Goal: Answer question/provide support: Share knowledge or assist other users

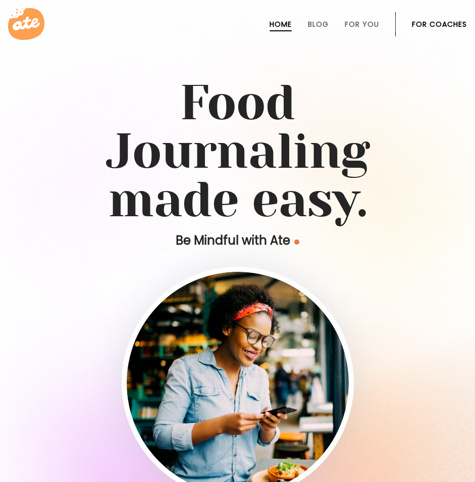
click at [432, 24] on link "For Coaches" at bounding box center [439, 24] width 55 height 8
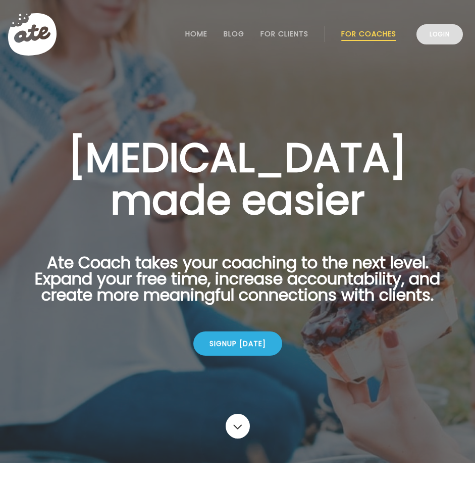
click at [446, 31] on link "Login" at bounding box center [440, 34] width 46 height 20
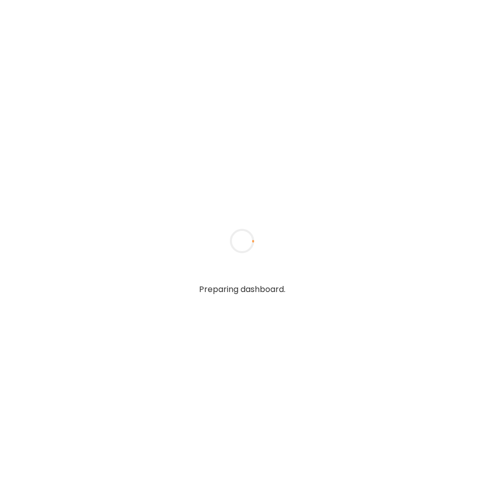
type textarea "**********"
type input "**********"
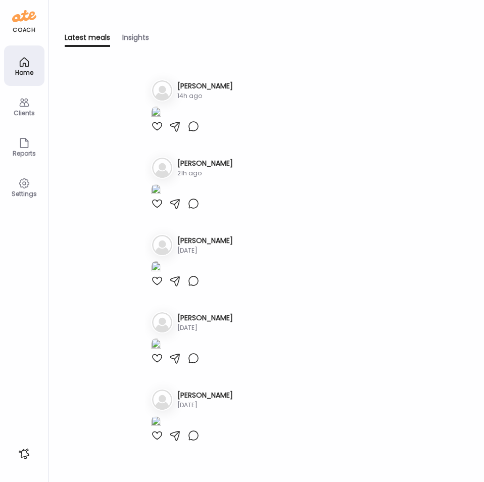
click at [336, 48] on div "Latest meals Insights Latest meals tracked 1. Lo Losha cooper 14h ago 2. Ta Tan…" at bounding box center [265, 241] width 435 height 482
click at [26, 105] on icon at bounding box center [24, 102] width 12 height 12
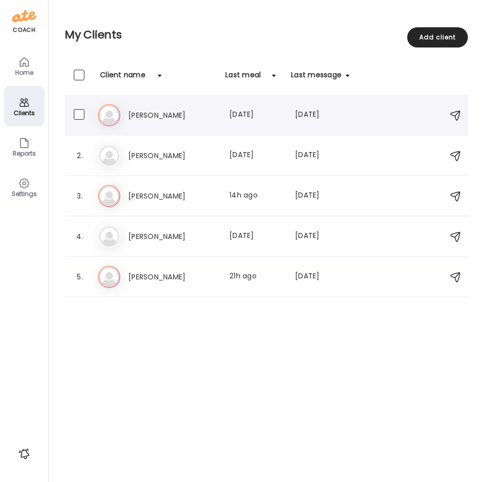
click at [147, 124] on div "Ge Gerry Quiggle Last meal: 2d ago Last message: 4d ago You: Maybe we could hav…" at bounding box center [267, 115] width 339 height 22
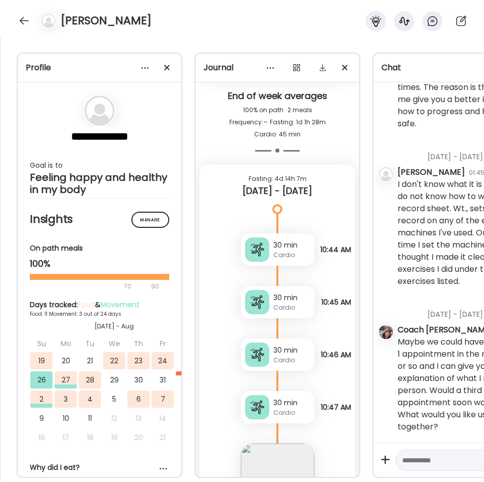
scroll to position [3051, 0]
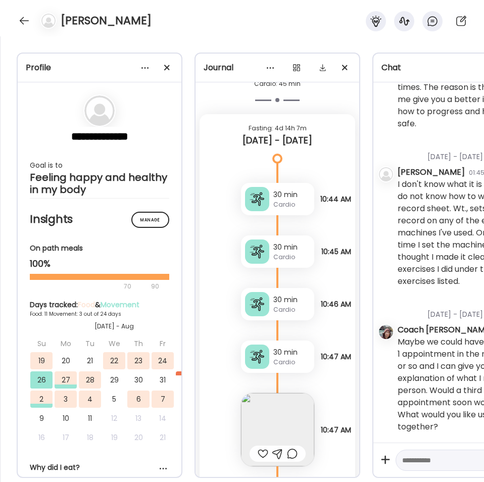
click at [278, 199] on div "30 min" at bounding box center [291, 194] width 37 height 11
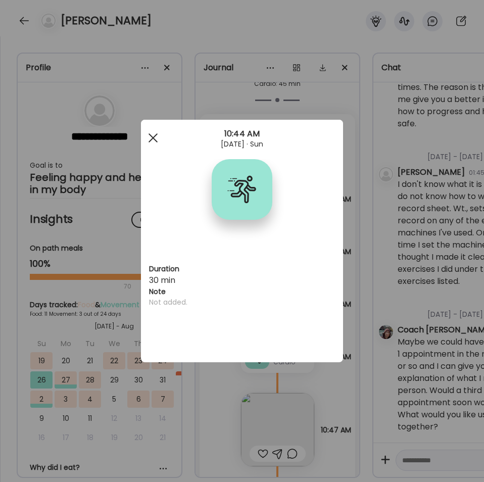
click at [156, 139] on div at bounding box center [153, 138] width 20 height 20
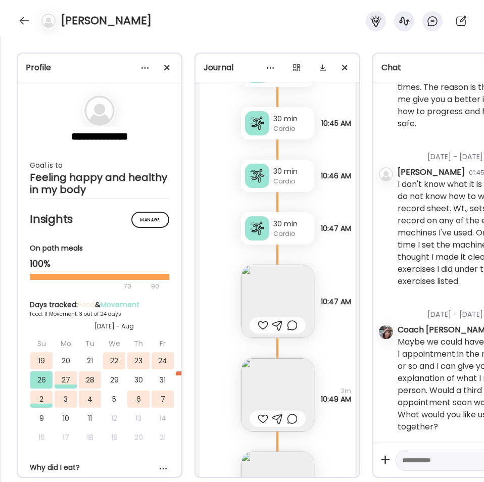
scroll to position [3188, 0]
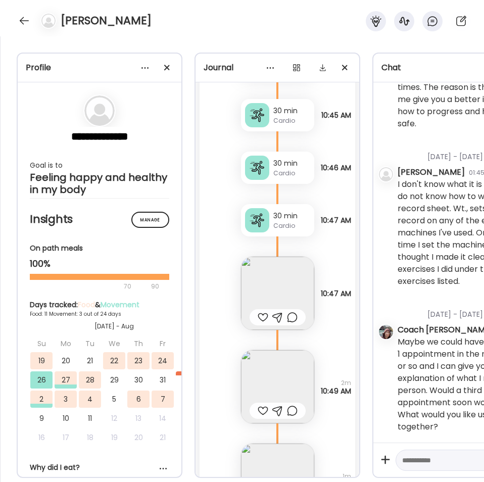
click at [276, 386] on img at bounding box center [277, 386] width 73 height 73
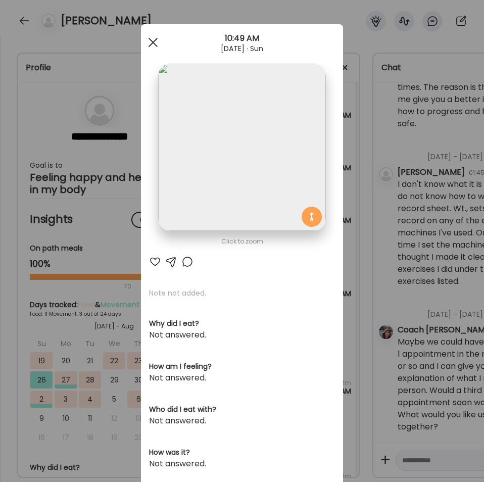
click at [147, 46] on div at bounding box center [153, 42] width 20 height 20
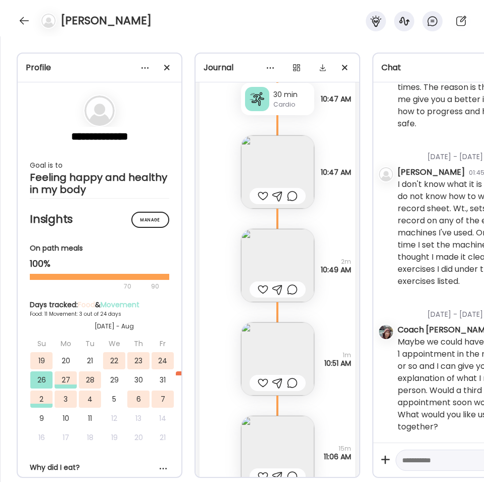
scroll to position [3369, 0]
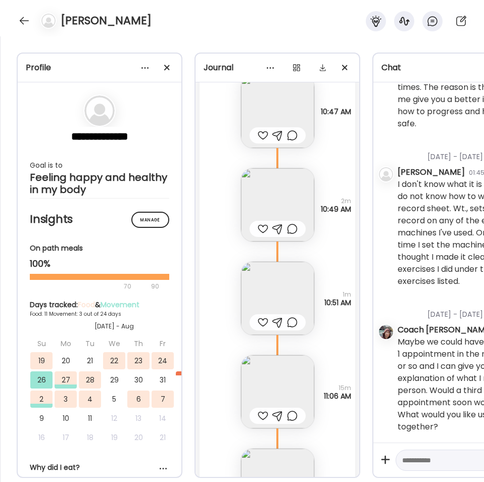
click at [280, 386] on img at bounding box center [277, 391] width 73 height 73
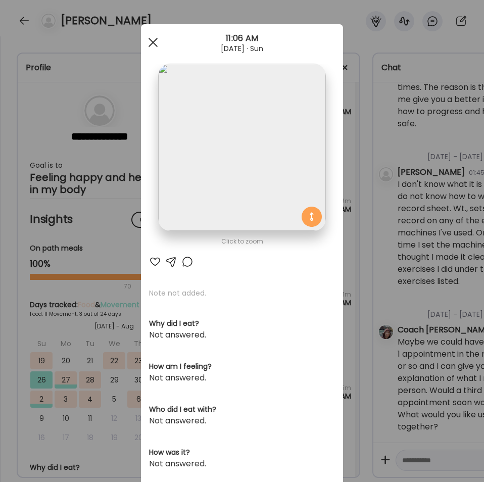
click at [148, 41] on span at bounding box center [152, 42] width 9 height 9
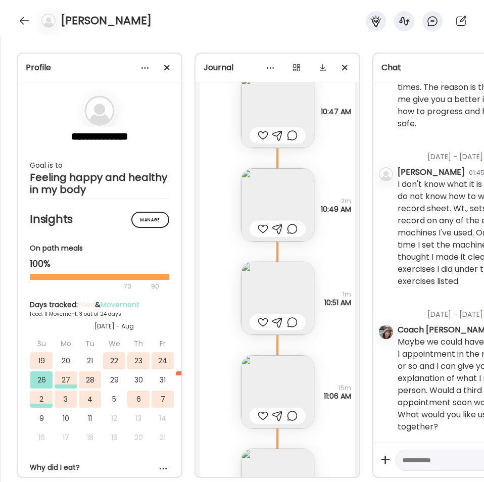
scroll to position [3445, 0]
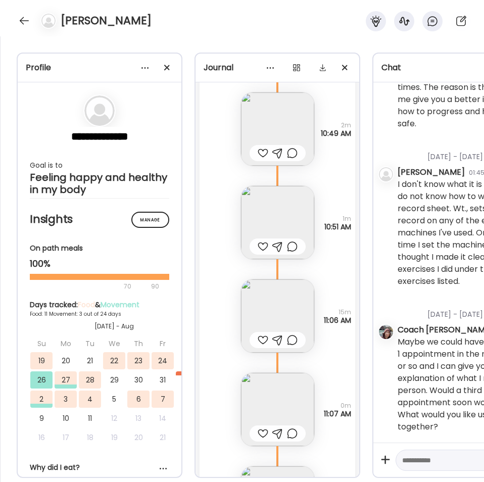
click at [259, 340] on div at bounding box center [263, 340] width 11 height 12
click at [260, 149] on div at bounding box center [263, 153] width 11 height 12
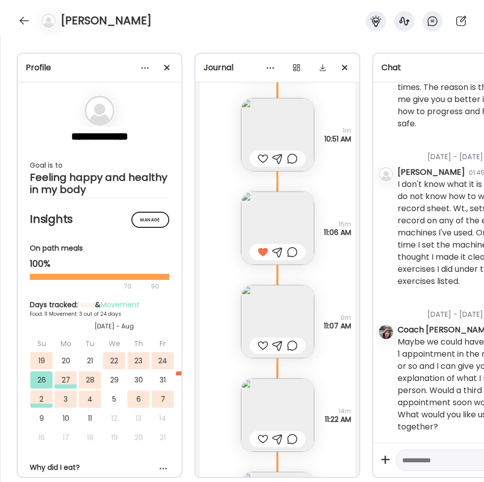
scroll to position [3536, 0]
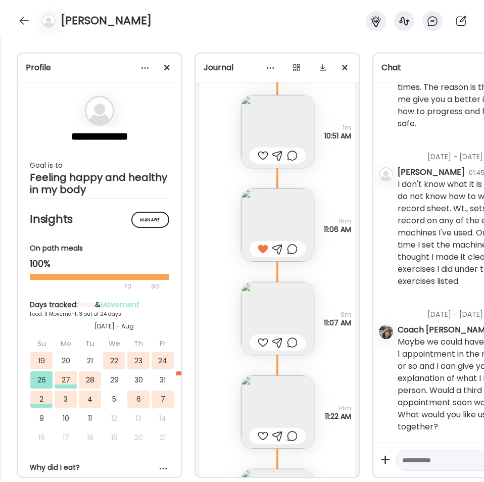
click at [293, 407] on img at bounding box center [277, 411] width 73 height 73
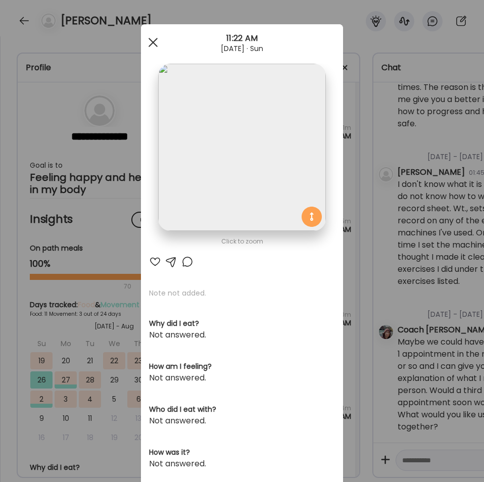
click at [152, 40] on div at bounding box center [153, 42] width 20 height 20
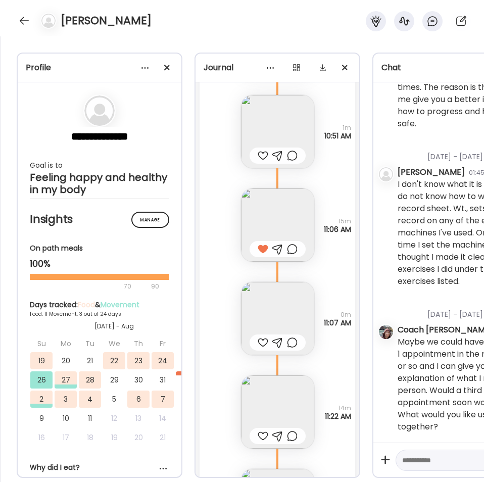
click at [264, 432] on div at bounding box center [263, 436] width 11 height 12
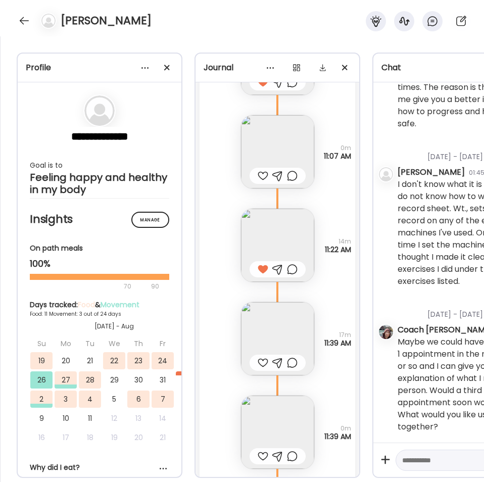
scroll to position [3763, 0]
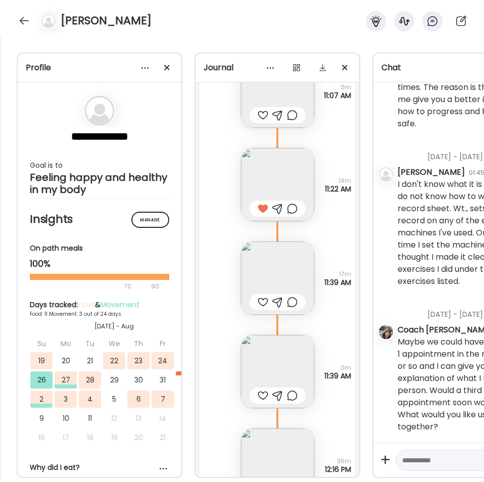
click at [269, 268] on img at bounding box center [277, 277] width 73 height 73
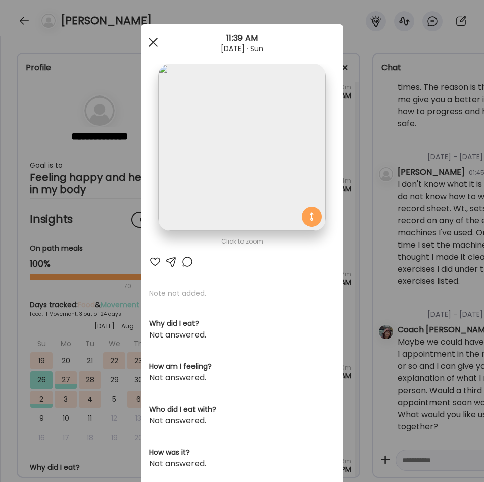
click at [149, 42] on span at bounding box center [152, 42] width 9 height 9
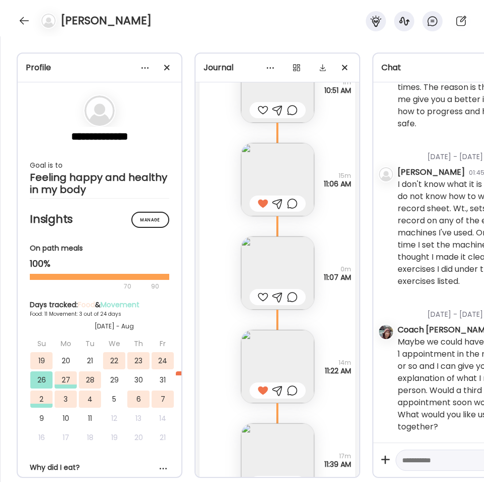
scroll to position [3521, 0]
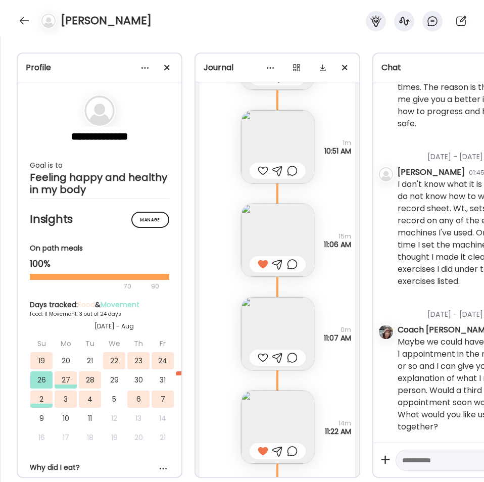
click at [269, 223] on img at bounding box center [277, 240] width 73 height 73
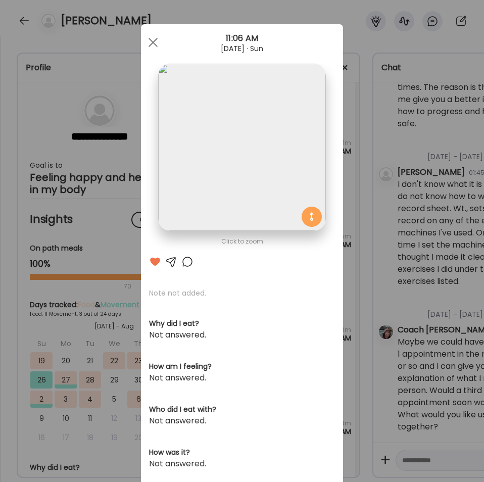
click at [217, 126] on img at bounding box center [241, 147] width 167 height 167
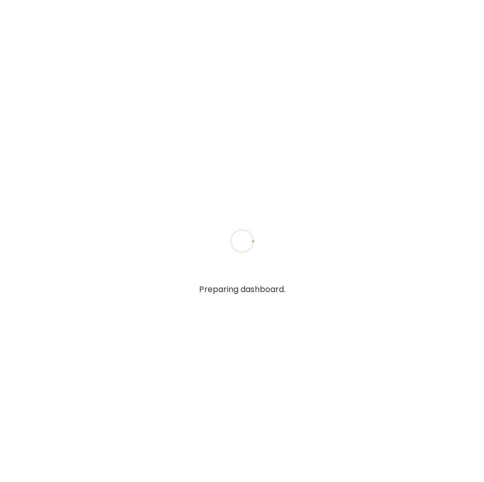
type textarea "**********"
type input "**********"
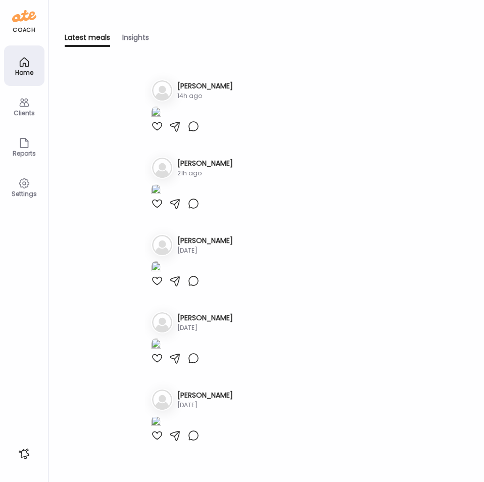
click at [18, 106] on icon at bounding box center [24, 102] width 12 height 12
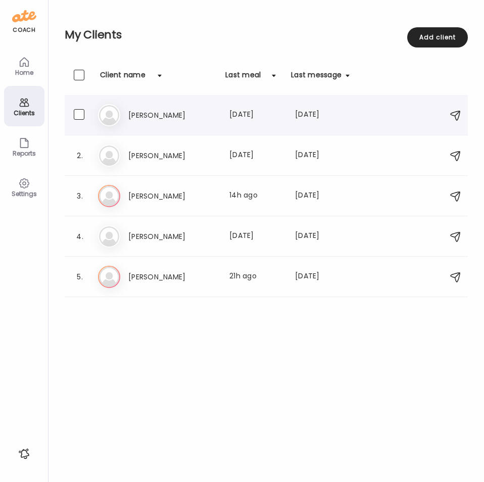
click at [180, 120] on h3 "[PERSON_NAME]" at bounding box center [172, 115] width 89 height 12
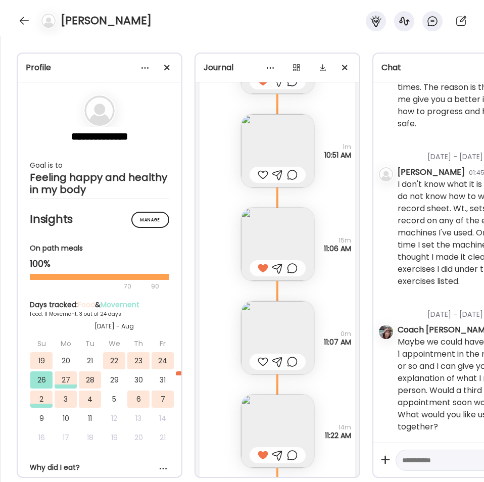
scroll to position [3456, 0]
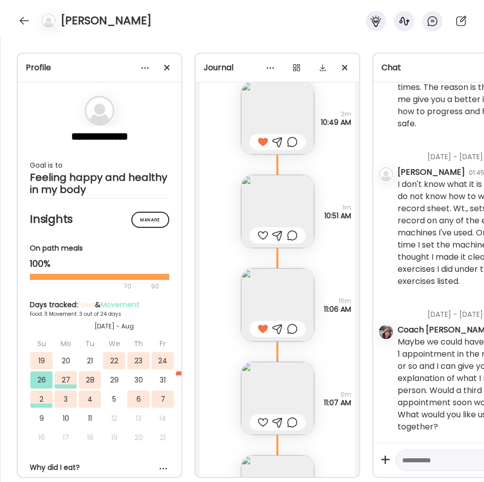
click at [278, 105] on img at bounding box center [277, 117] width 73 height 73
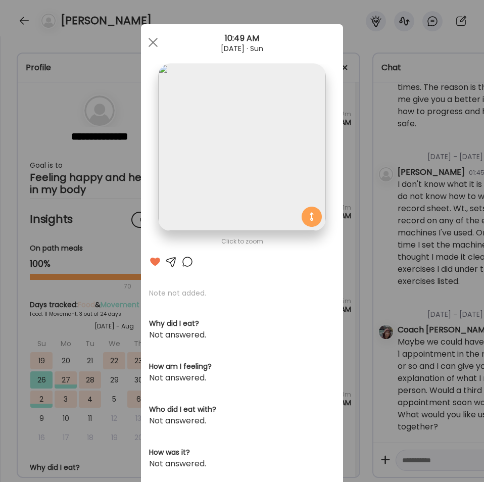
click at [247, 139] on img at bounding box center [241, 147] width 167 height 167
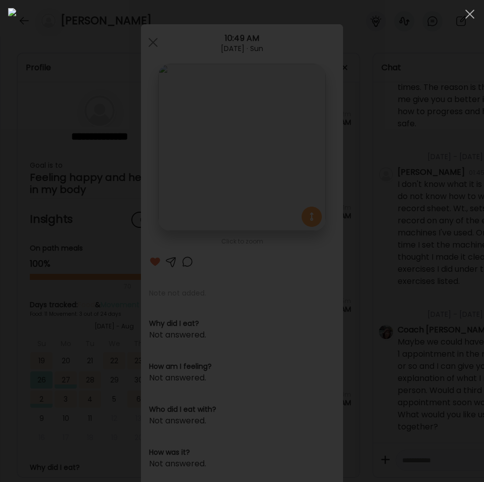
click at [87, 142] on img at bounding box center [242, 241] width 468 height 466
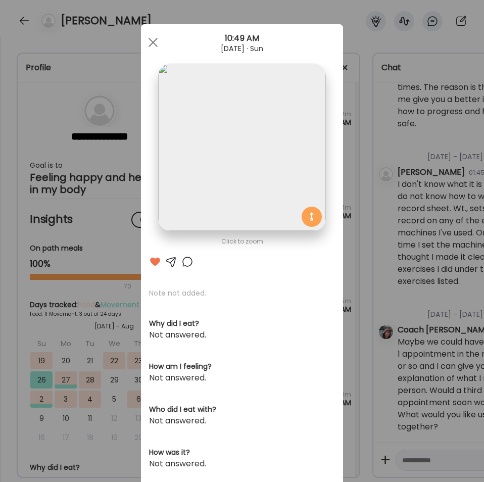
click at [345, 358] on div "Ate Coach Dashboard Wahoo! It’s official Take a moment to set up your Coach Pro…" at bounding box center [242, 241] width 484 height 482
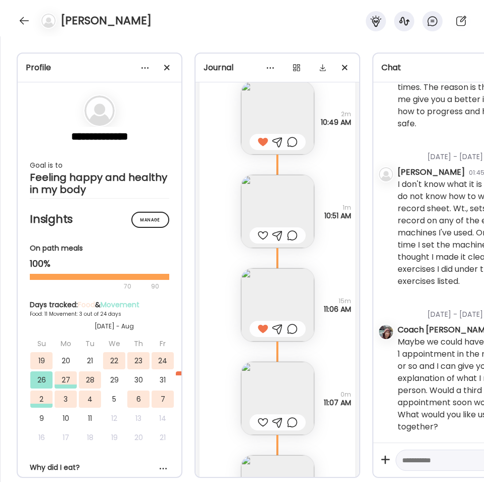
click at [291, 195] on img at bounding box center [277, 211] width 73 height 73
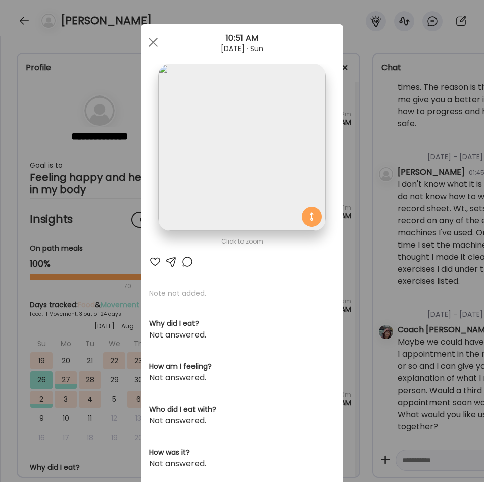
click at [261, 110] on img at bounding box center [241, 147] width 167 height 167
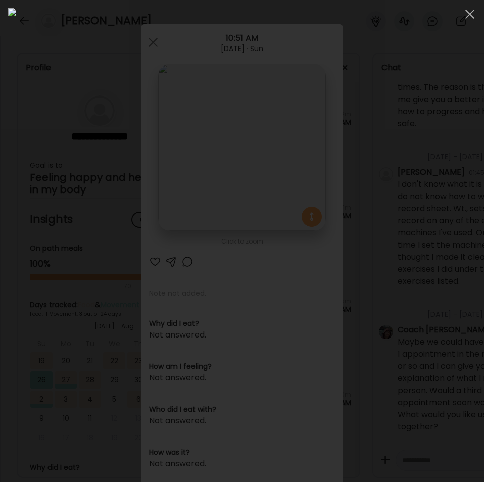
click at [218, 144] on img at bounding box center [242, 241] width 468 height 466
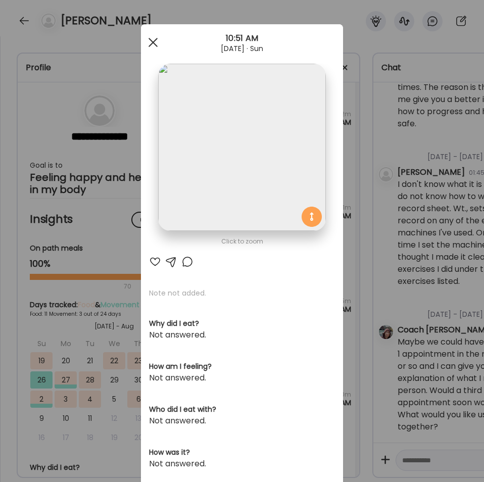
click at [153, 42] on div at bounding box center [153, 42] width 20 height 20
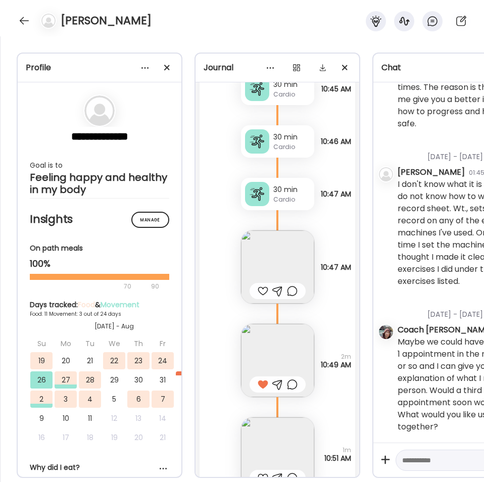
scroll to position [3153, 0]
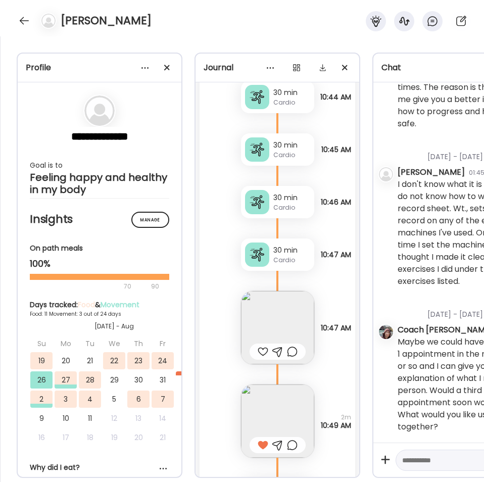
click at [290, 104] on div "Cardio" at bounding box center [291, 102] width 37 height 9
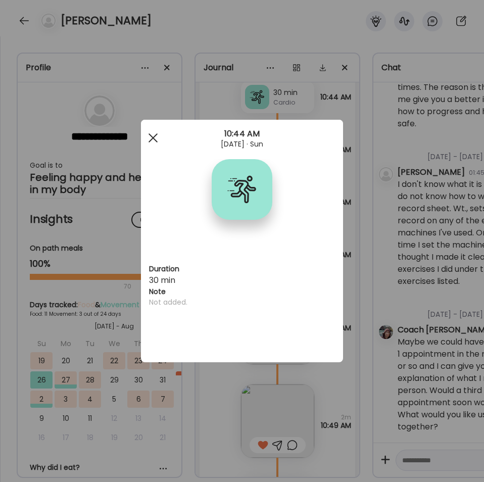
click at [155, 138] on div at bounding box center [153, 138] width 20 height 20
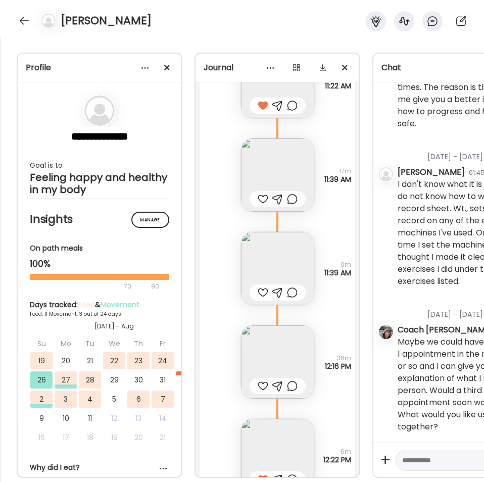
scroll to position [3821, 0]
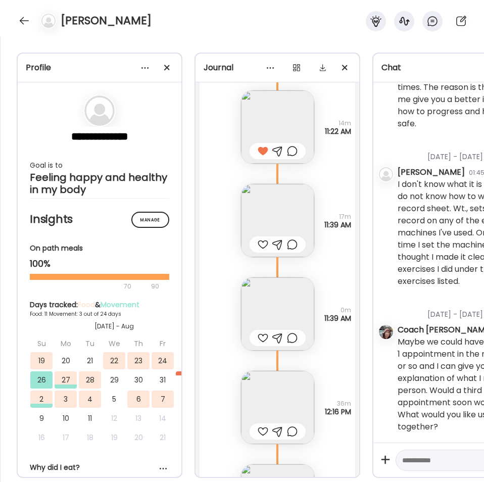
click at [282, 118] on img at bounding box center [277, 126] width 73 height 73
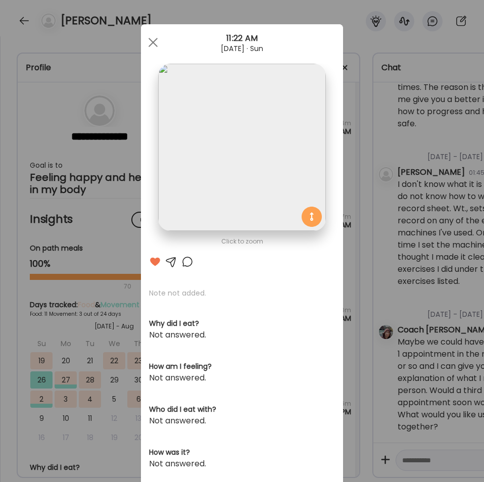
click at [349, 69] on div "Ate Coach Dashboard Wahoo! It’s official Take a moment to set up your Coach Pro…" at bounding box center [242, 241] width 484 height 482
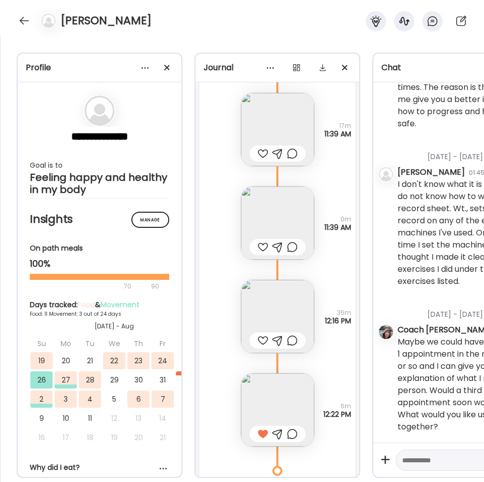
scroll to position [3957, 0]
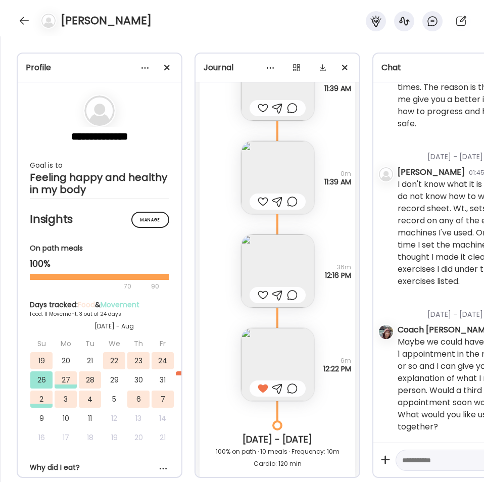
click at [279, 272] on img at bounding box center [277, 270] width 73 height 73
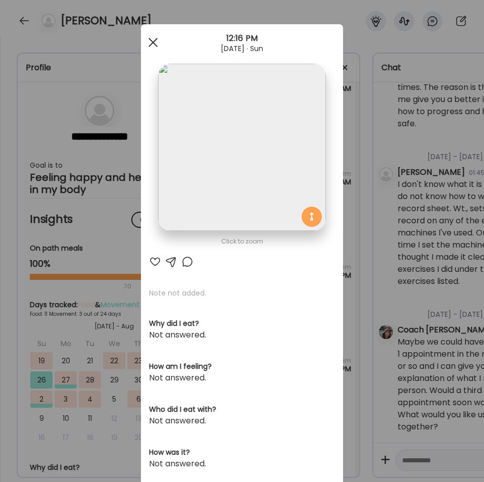
click at [152, 42] on div at bounding box center [153, 42] width 20 height 20
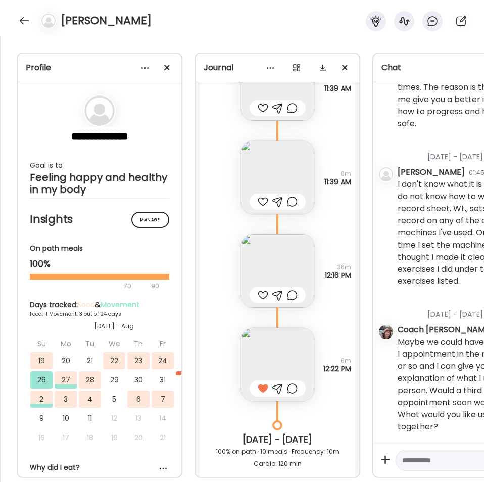
scroll to position [4367, 0]
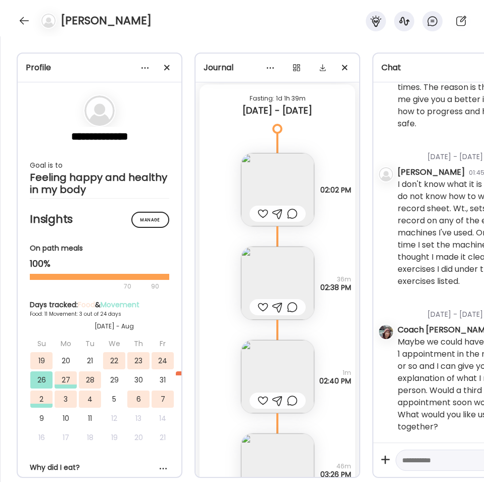
click at [265, 211] on div at bounding box center [263, 214] width 11 height 12
click at [265, 306] on div at bounding box center [263, 307] width 11 height 12
click at [263, 401] on div at bounding box center [263, 400] width 11 height 12
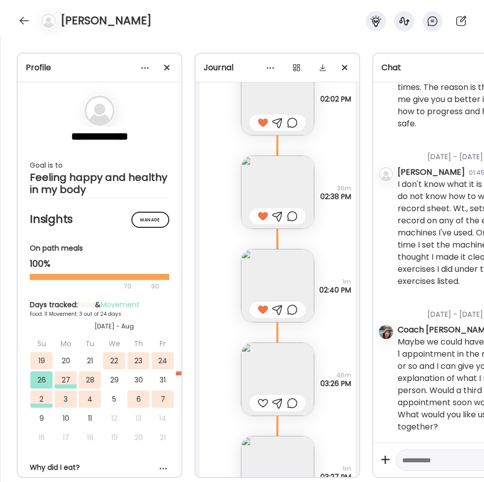
scroll to position [4549, 0]
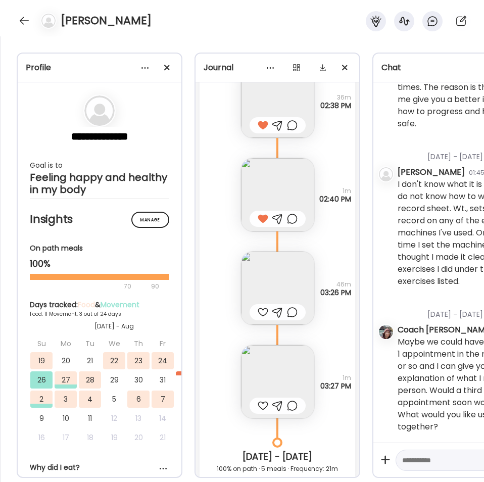
click at [261, 315] on div at bounding box center [263, 312] width 11 height 12
click at [277, 289] on img at bounding box center [277, 288] width 73 height 73
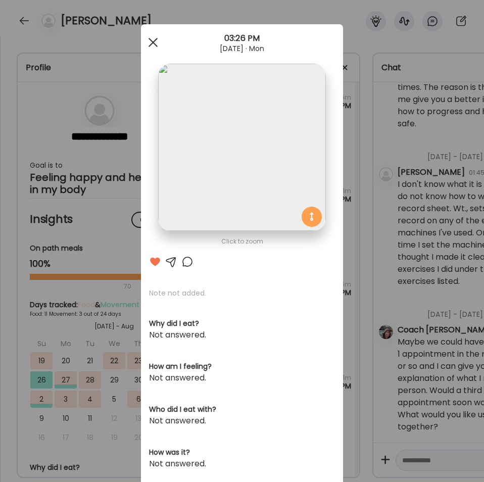
click at [151, 37] on div at bounding box center [153, 42] width 20 height 20
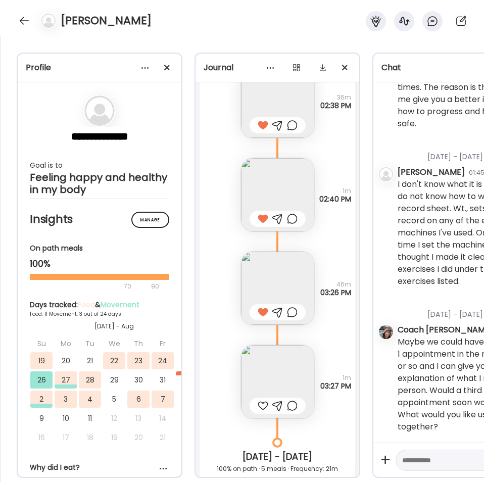
click at [299, 379] on img at bounding box center [277, 381] width 73 height 73
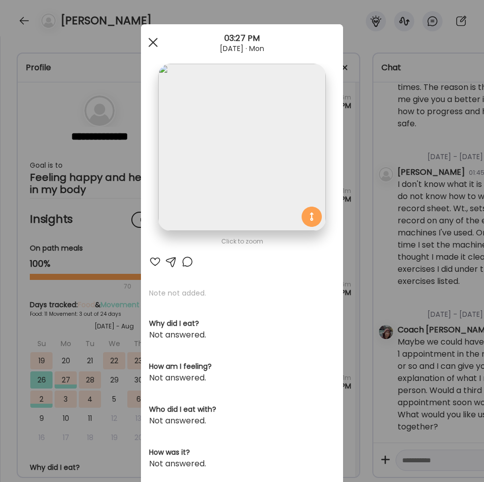
click at [153, 41] on div at bounding box center [153, 42] width 20 height 20
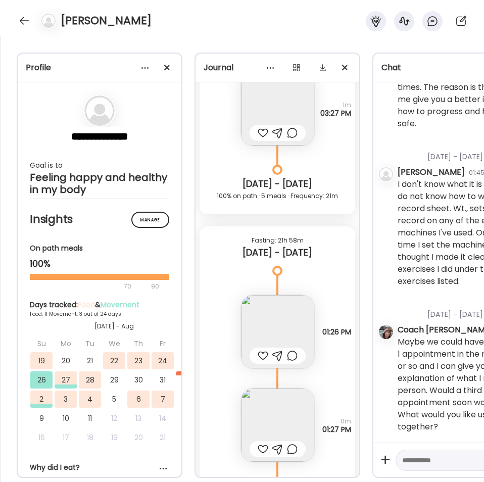
scroll to position [4882, 0]
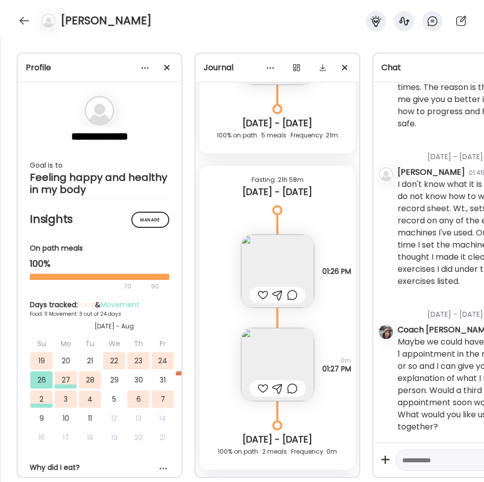
click at [261, 295] on div at bounding box center [263, 295] width 11 height 12
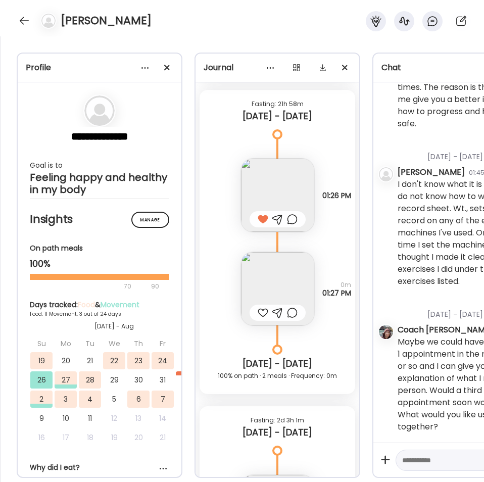
click at [259, 315] on div at bounding box center [263, 313] width 11 height 12
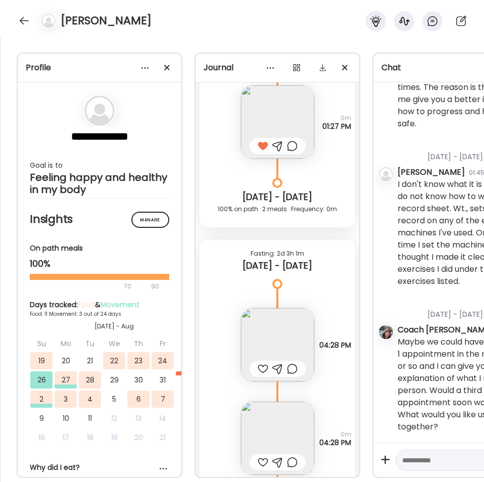
scroll to position [5215, 0]
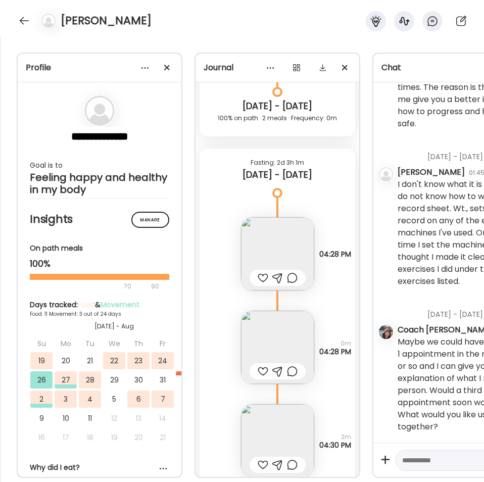
click at [265, 240] on img at bounding box center [277, 253] width 73 height 73
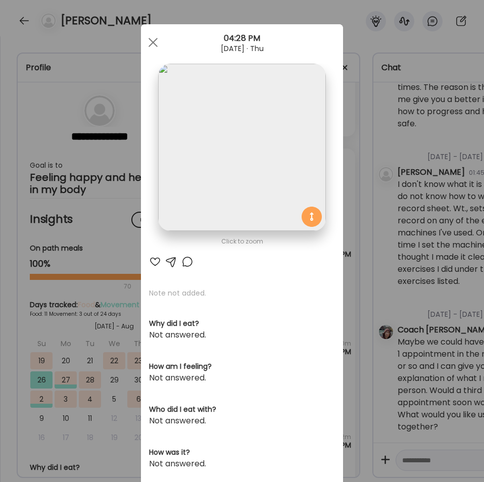
click at [259, 133] on img at bounding box center [241, 147] width 167 height 167
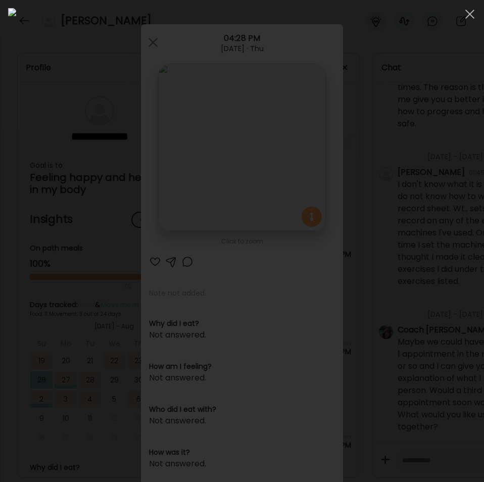
click at [62, 93] on img at bounding box center [242, 241] width 468 height 466
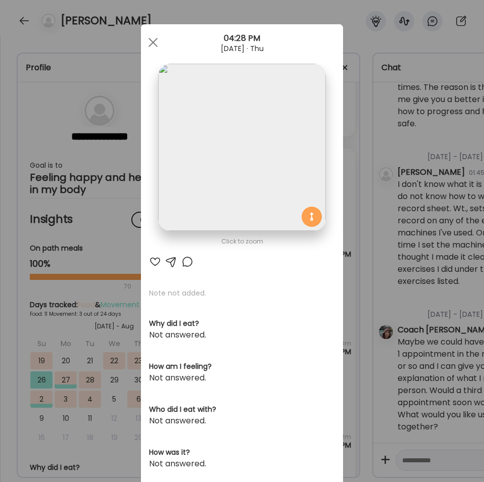
click at [227, 160] on img at bounding box center [241, 147] width 167 height 167
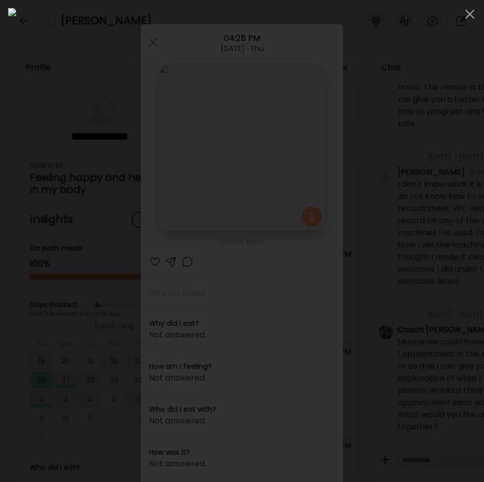
click at [45, 26] on img at bounding box center [242, 241] width 468 height 466
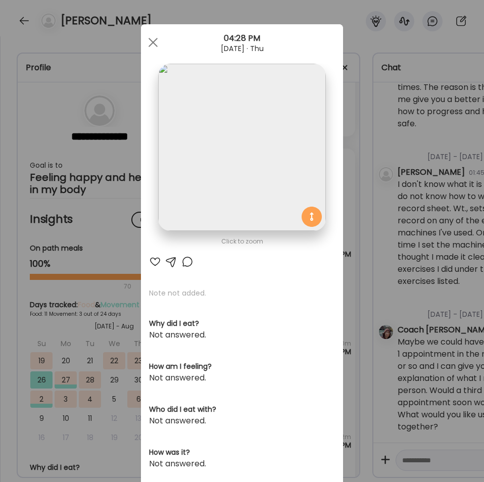
click at [312, 134] on img at bounding box center [241, 147] width 167 height 167
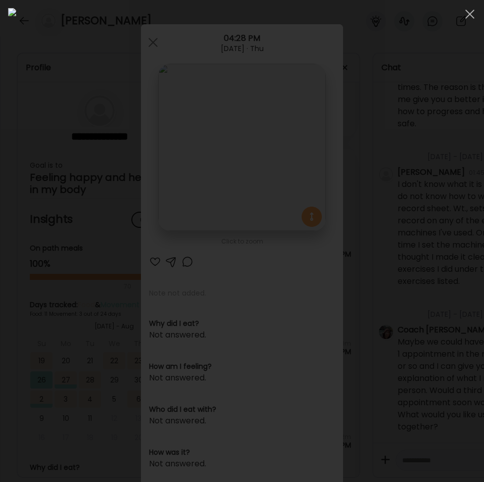
click at [87, 40] on img at bounding box center [242, 241] width 468 height 466
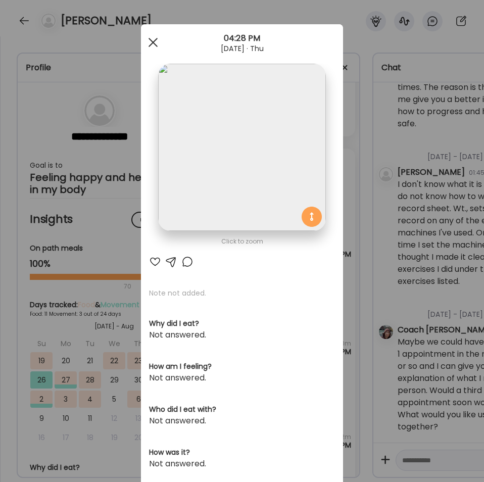
click at [150, 42] on div at bounding box center [153, 42] width 20 height 20
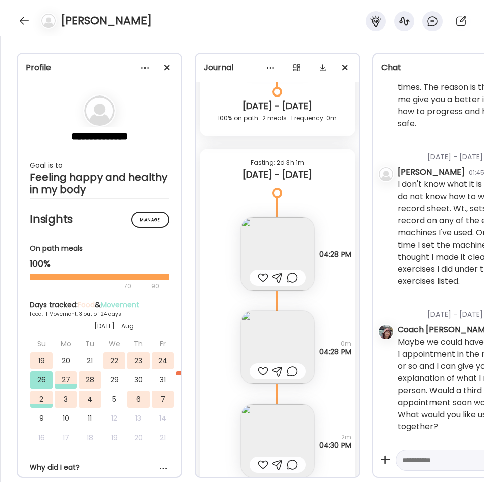
click at [262, 278] on div at bounding box center [263, 278] width 11 height 12
click at [278, 343] on img at bounding box center [277, 347] width 73 height 73
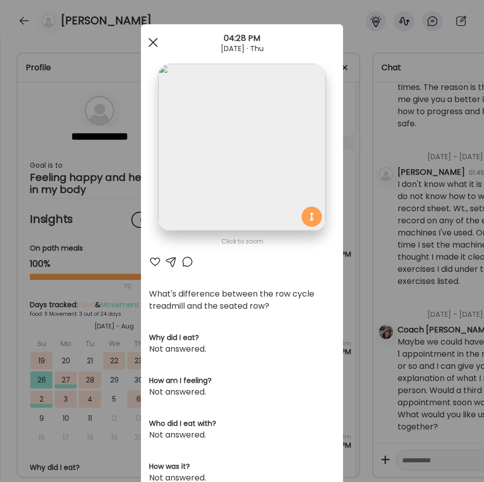
click at [147, 42] on div at bounding box center [153, 42] width 20 height 20
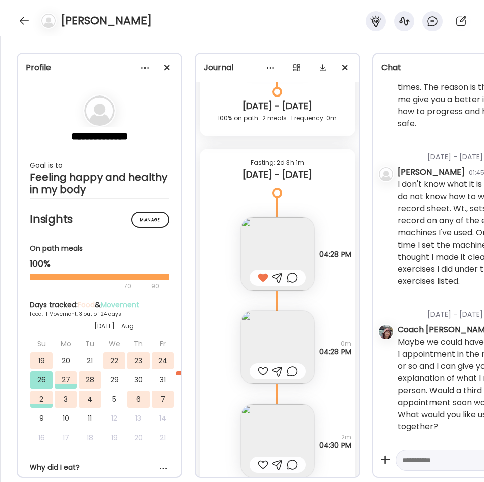
click at [431, 454] on textarea at bounding box center [452, 460] width 100 height 12
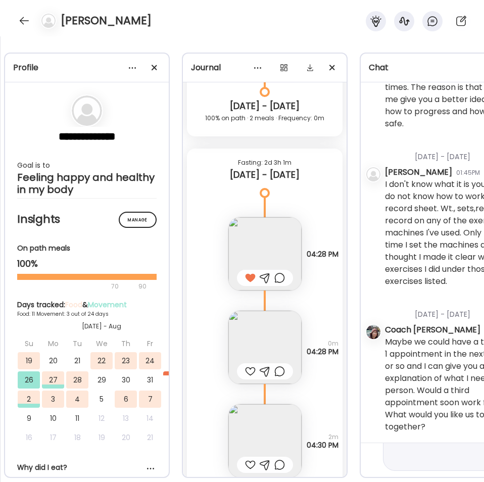
scroll to position [219, 0]
type textarea "**********"
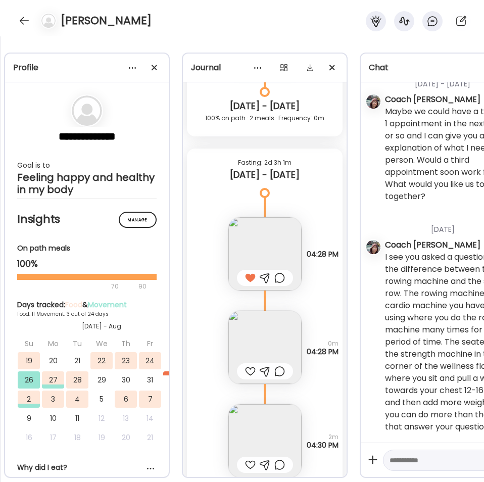
scroll to position [3232, 0]
click at [260, 345] on img at bounding box center [264, 347] width 73 height 73
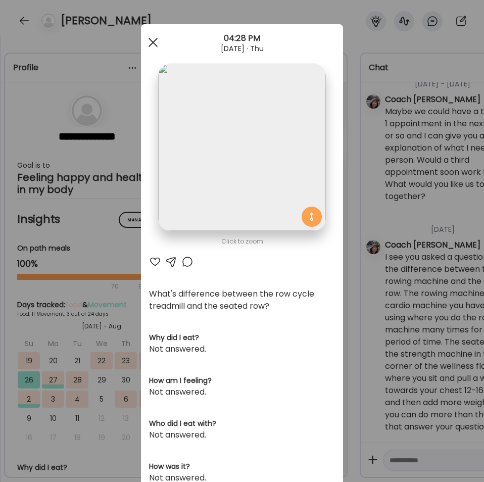
click at [151, 38] on div at bounding box center [153, 42] width 20 height 20
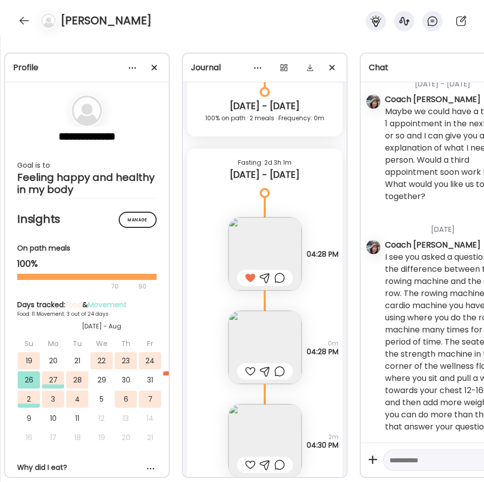
click at [268, 337] on img at bounding box center [264, 347] width 73 height 73
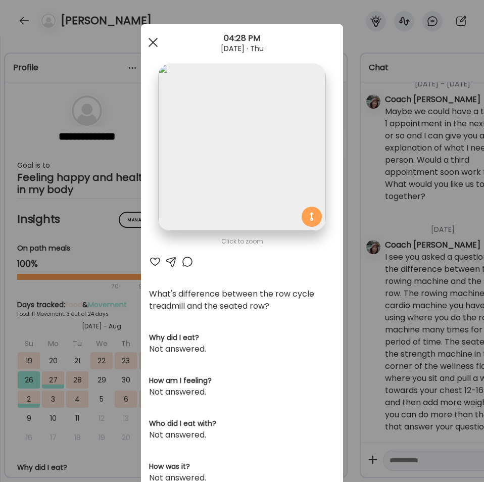
click at [146, 43] on div at bounding box center [153, 42] width 20 height 20
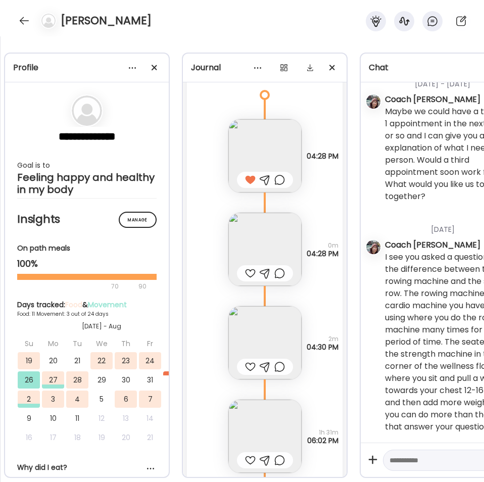
scroll to position [5322, 0]
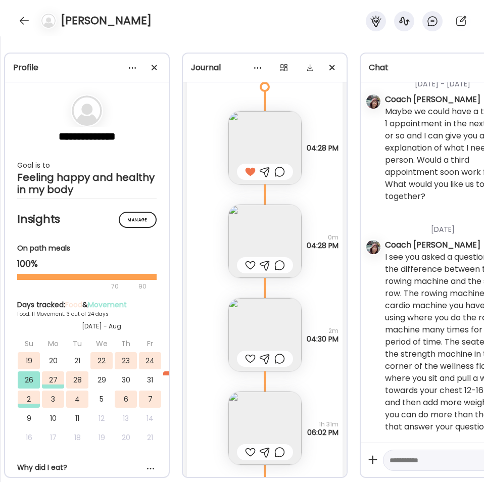
click at [249, 264] on div at bounding box center [250, 265] width 11 height 12
click at [264, 314] on img at bounding box center [264, 334] width 73 height 73
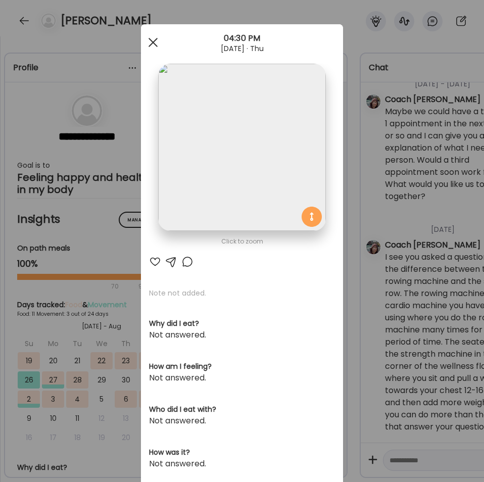
click at [147, 41] on div at bounding box center [153, 42] width 20 height 20
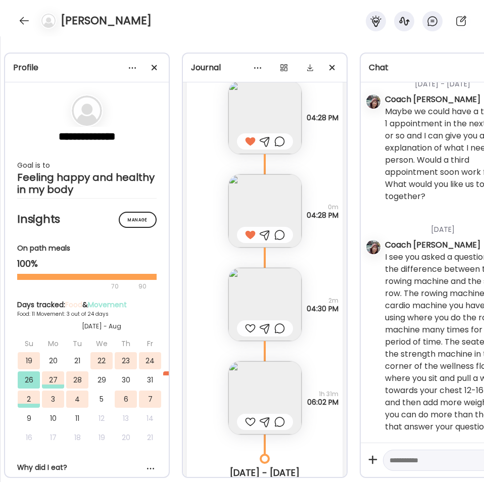
scroll to position [5397, 0]
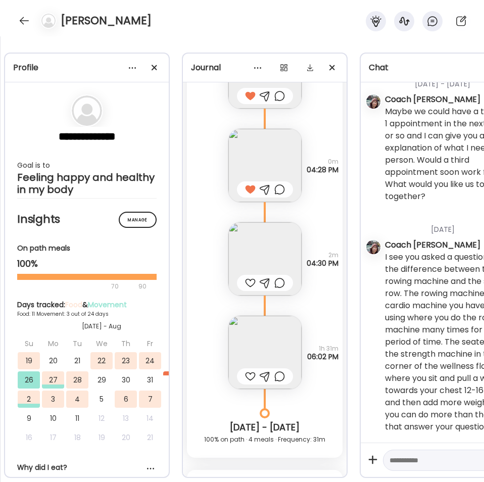
click at [271, 328] on img at bounding box center [264, 352] width 73 height 73
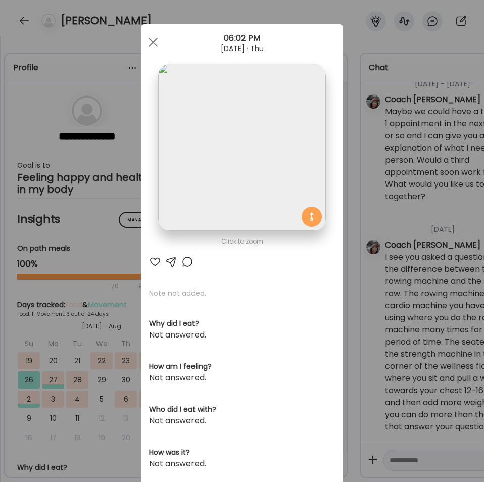
click at [294, 149] on img at bounding box center [241, 147] width 167 height 167
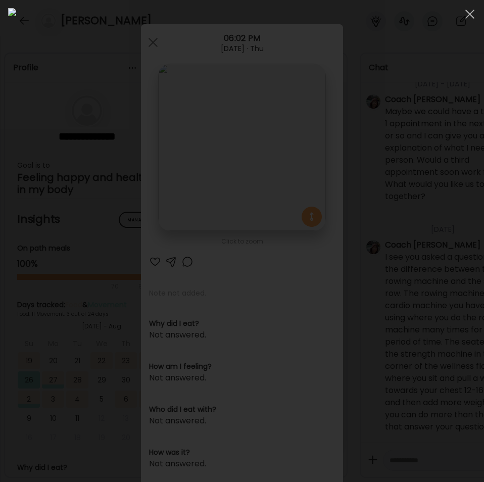
click at [84, 86] on img at bounding box center [242, 241] width 468 height 466
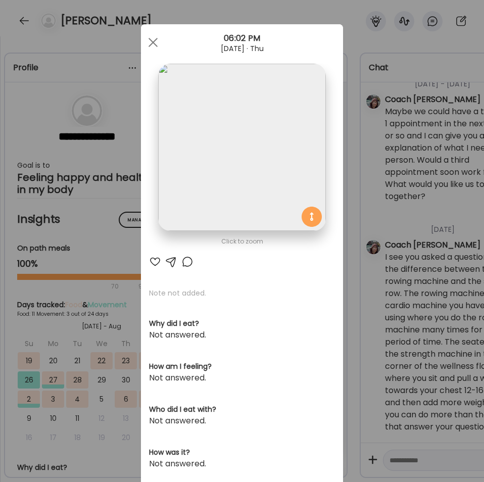
click at [211, 376] on div "Not answered." at bounding box center [242, 378] width 186 height 12
click at [381, 371] on div "Ate Coach Dashboard Wahoo! It’s official Take a moment to set up your Coach Pro…" at bounding box center [242, 241] width 484 height 482
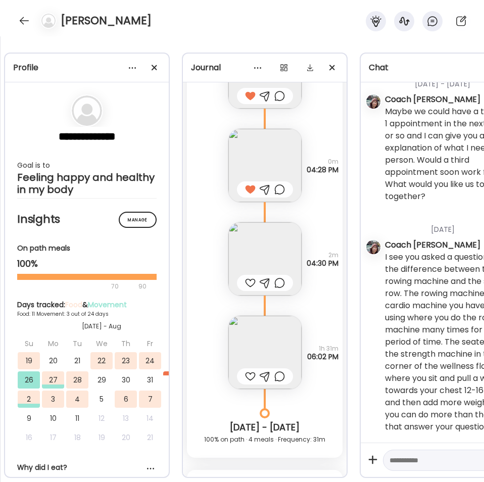
click at [246, 379] on div at bounding box center [250, 376] width 11 height 12
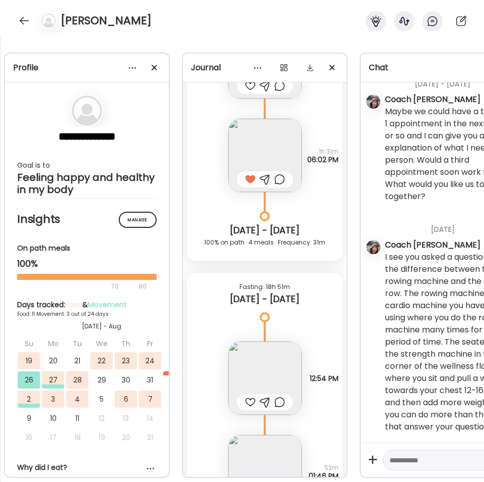
scroll to position [5670, 0]
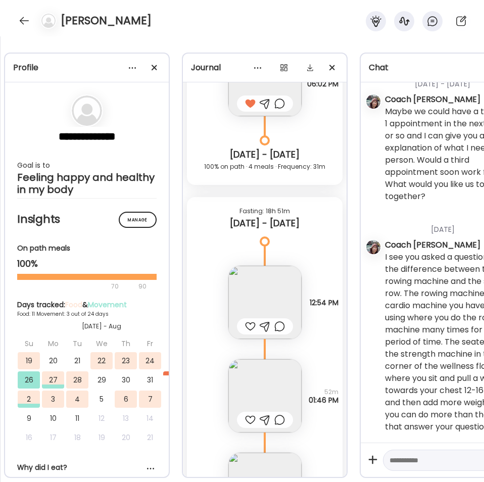
click at [261, 291] on img at bounding box center [264, 302] width 73 height 73
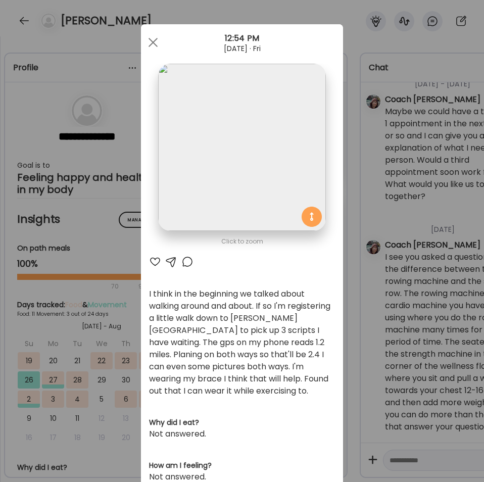
click at [149, 262] on div at bounding box center [155, 262] width 12 height 12
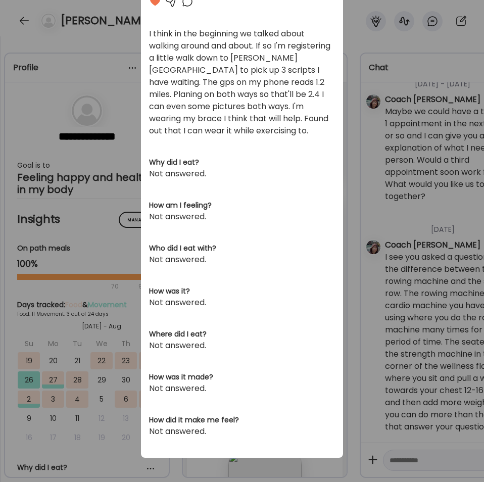
scroll to position [0, 0]
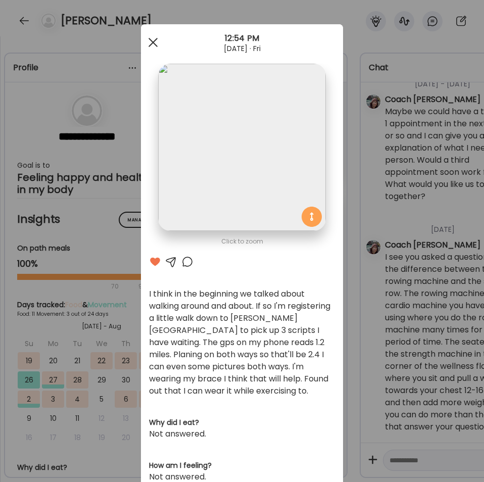
click at [150, 45] on div at bounding box center [153, 42] width 20 height 20
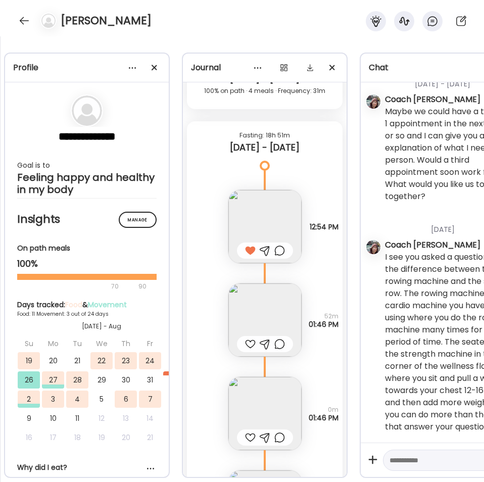
scroll to position [5791, 0]
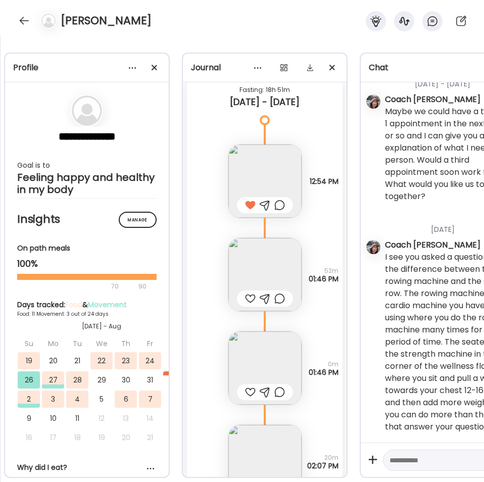
click at [249, 299] on div at bounding box center [250, 298] width 11 height 12
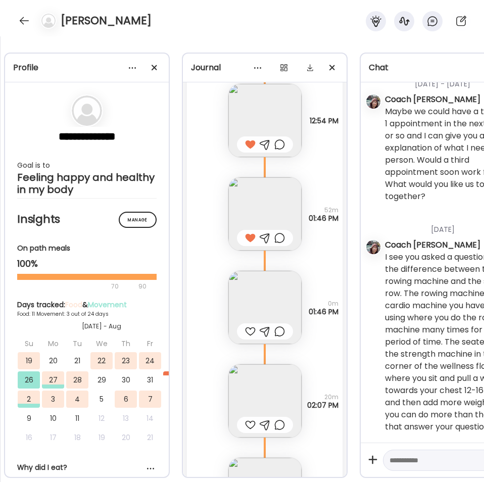
scroll to position [5943, 0]
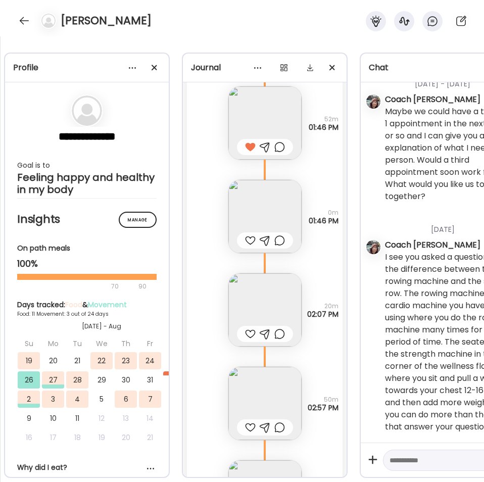
click at [253, 289] on img at bounding box center [264, 309] width 73 height 73
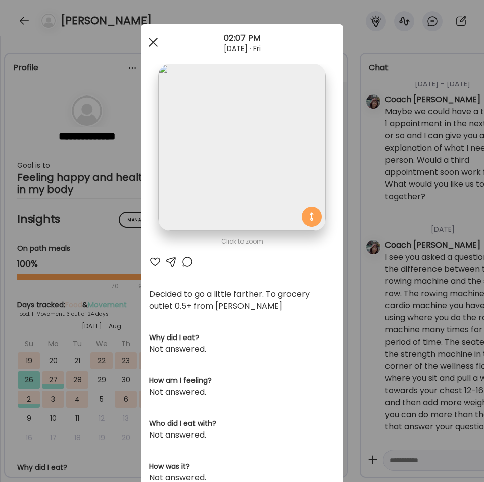
click at [151, 41] on div at bounding box center [153, 42] width 20 height 20
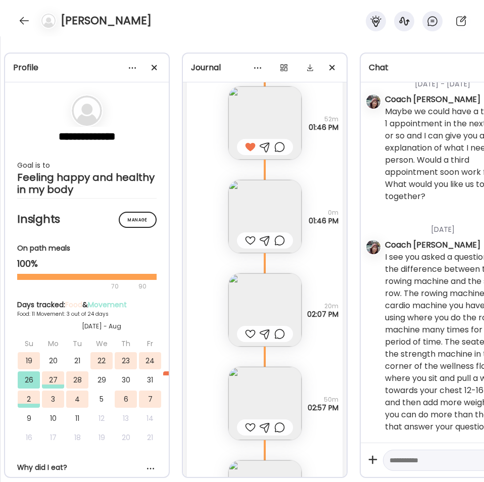
click at [249, 333] on div at bounding box center [250, 334] width 11 height 12
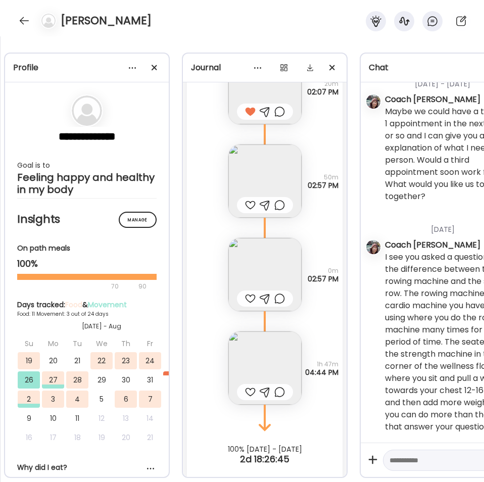
scroll to position [6170, 0]
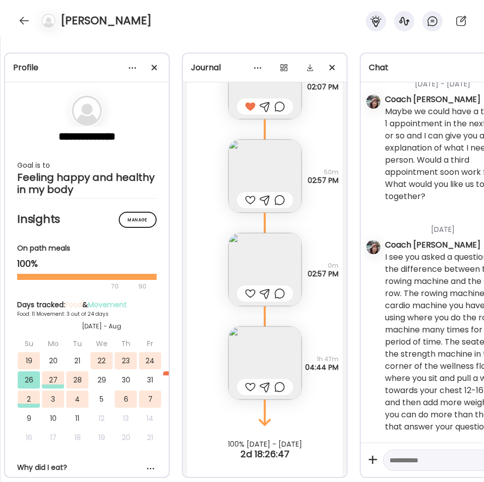
click at [263, 268] on img at bounding box center [264, 269] width 73 height 73
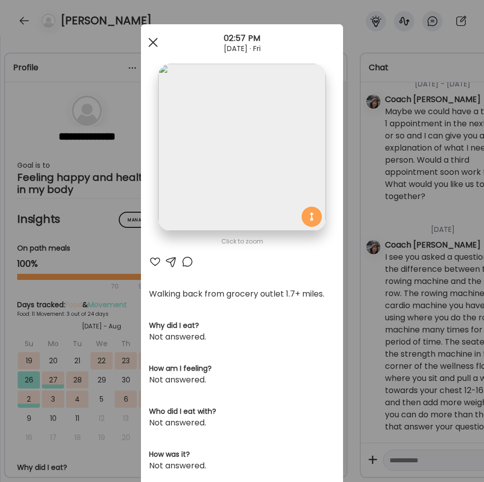
click at [151, 43] on div at bounding box center [153, 42] width 20 height 20
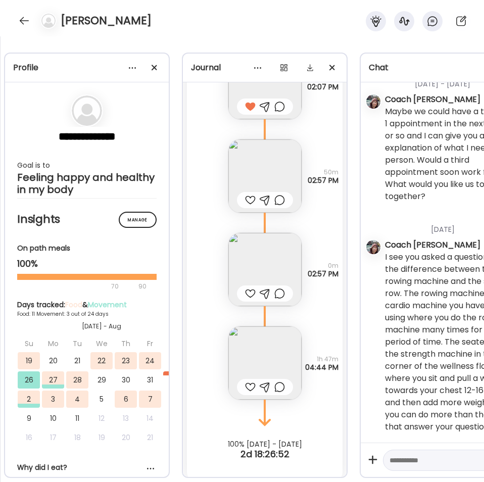
scroll to position [6186, 0]
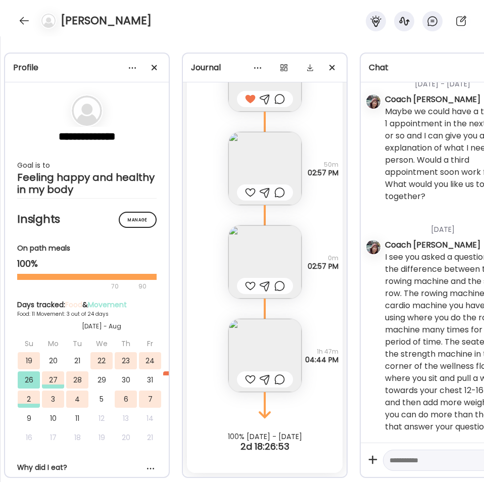
click at [267, 337] on img at bounding box center [264, 355] width 73 height 73
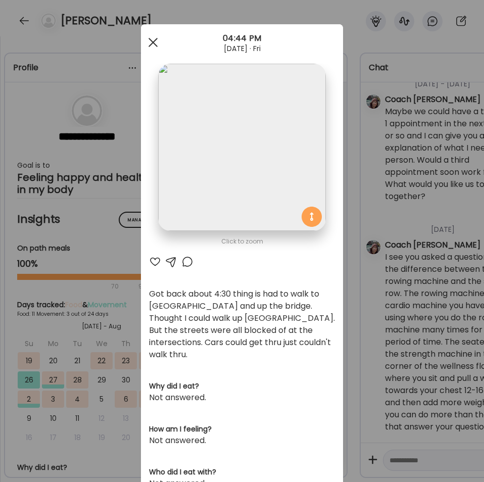
click at [150, 39] on div at bounding box center [153, 42] width 20 height 20
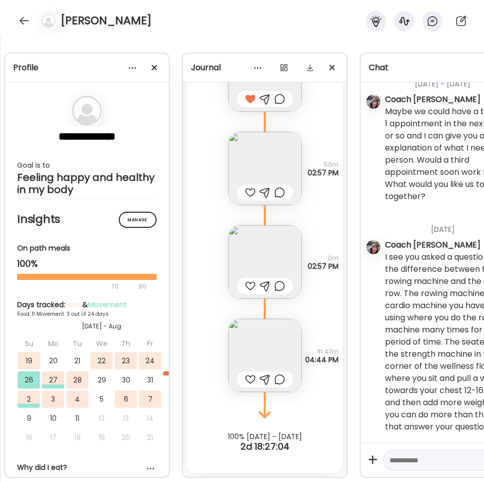
click at [247, 373] on div at bounding box center [250, 379] width 11 height 12
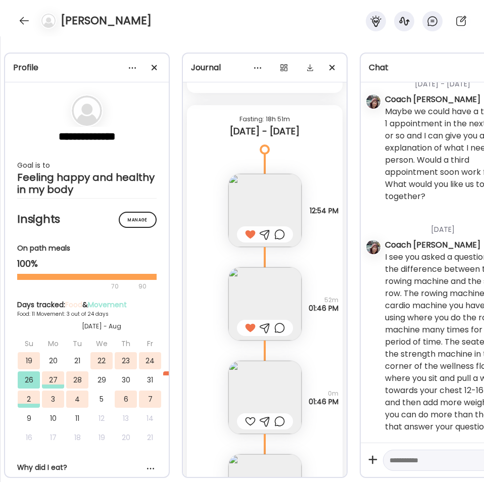
scroll to position [5823, 0]
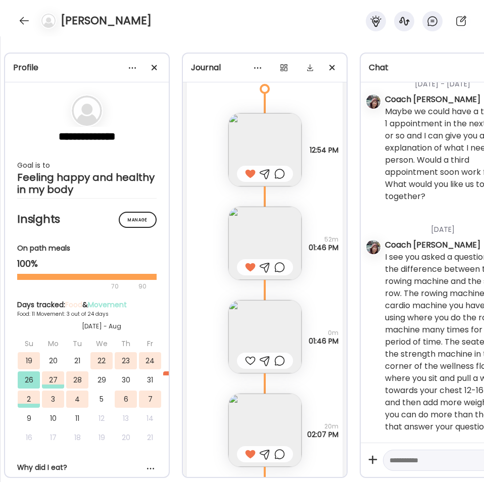
click at [396, 394] on div "I see you asked a question about the difference between the rowing machine and …" at bounding box center [450, 342] width 131 height 182
click at [463, 19] on icon at bounding box center [461, 21] width 12 height 12
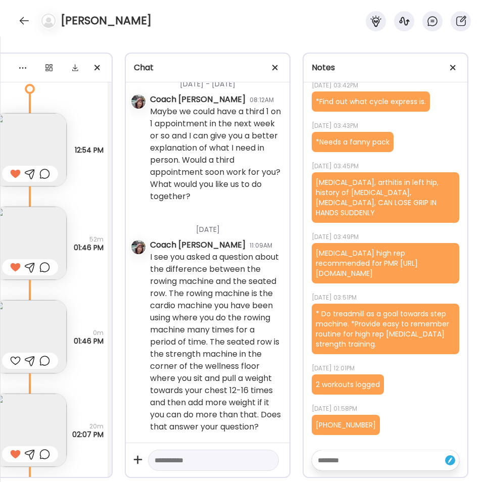
scroll to position [0, 248]
click at [368, 454] on textarea at bounding box center [375, 460] width 117 height 12
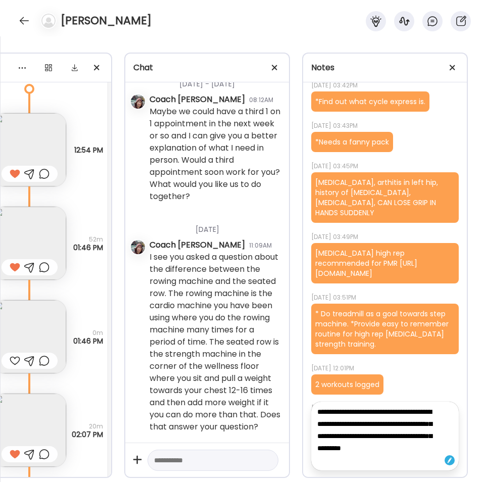
type textarea "**********"
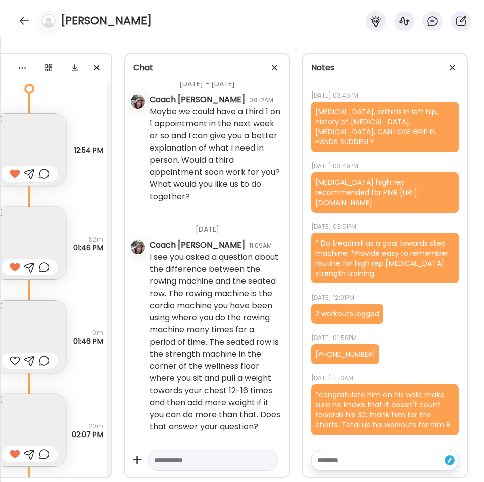
scroll to position [484, 0]
click at [27, 19] on div at bounding box center [24, 21] width 16 height 16
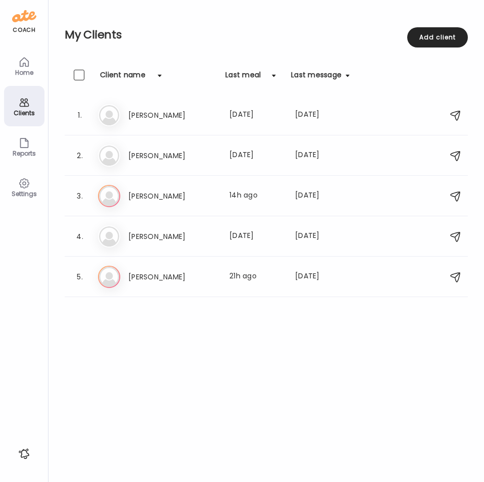
click at [168, 384] on div "Clients Client name Last meal Last message 1. Ge [PERSON_NAME] Last meal: [DATE…" at bounding box center [266, 274] width 403 height 409
click at [146, 152] on h3 "[PERSON_NAME]" at bounding box center [172, 156] width 89 height 12
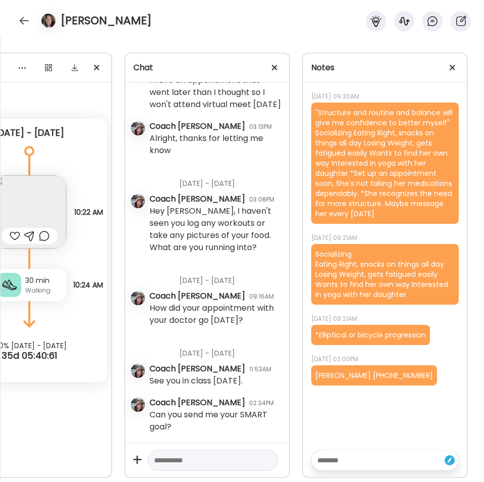
scroll to position [936, 0]
click at [182, 454] on textarea at bounding box center [204, 460] width 100 height 12
type textarea "**********"
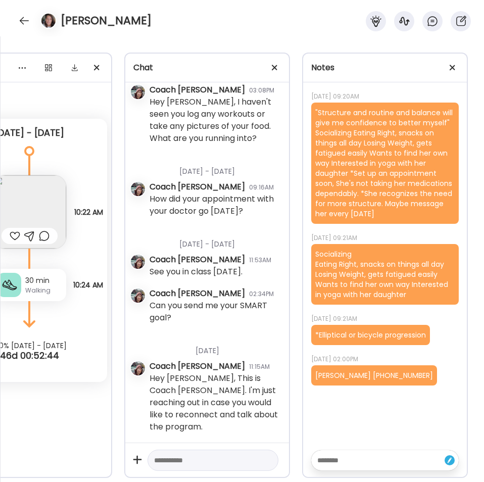
scroll to position [1046, 0]
click at [27, 18] on div at bounding box center [24, 21] width 16 height 16
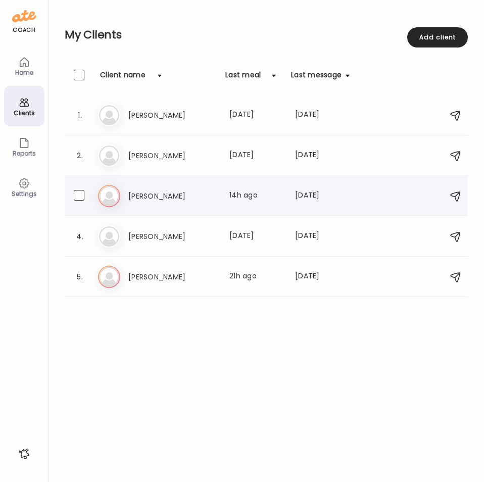
click at [156, 191] on h3 "[PERSON_NAME]" at bounding box center [172, 196] width 89 height 12
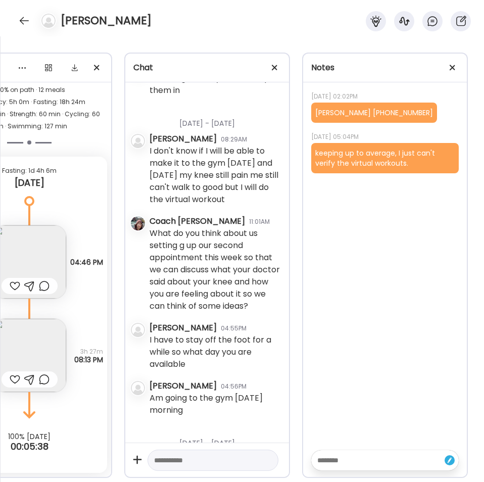
scroll to position [3119, 0]
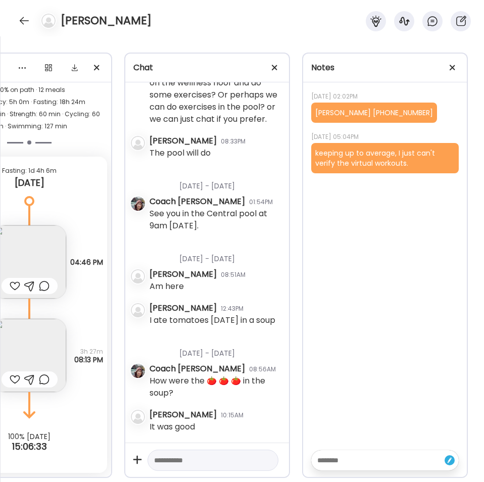
click at [338, 258] on div "[DATE] 02:02PM [PERSON_NAME][GEOGRAPHIC_DATA] (509) 457-4735 [DATE] 05:04PM kee…" at bounding box center [385, 293] width 164 height 423
click at [458, 67] on div at bounding box center [452, 68] width 20 height 20
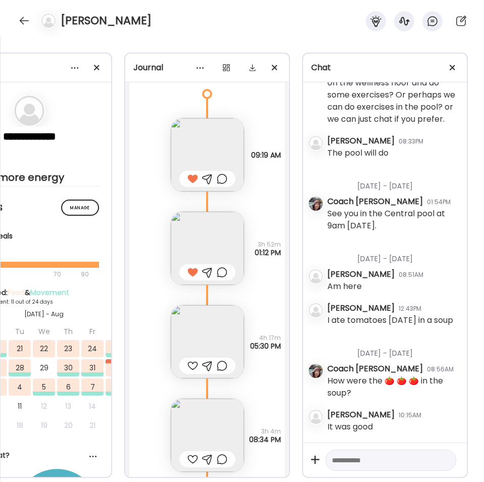
scroll to position [8603, 0]
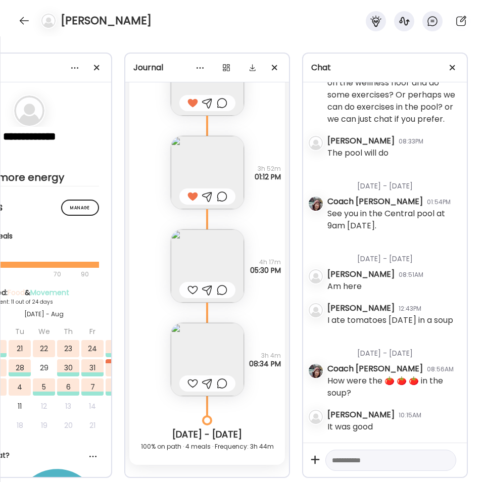
click at [194, 288] on div at bounding box center [192, 290] width 11 height 12
click at [192, 384] on div at bounding box center [192, 383] width 11 height 12
click at [200, 154] on img at bounding box center [207, 172] width 73 height 73
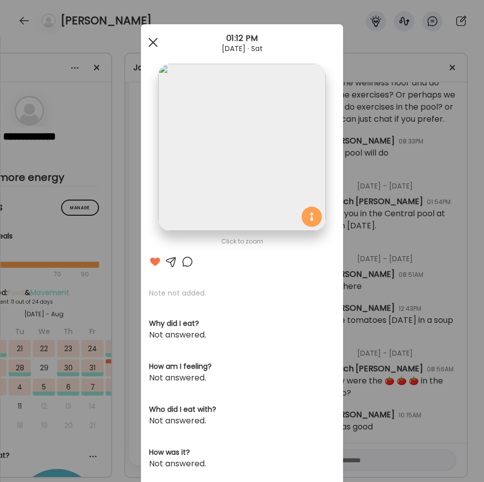
click at [151, 43] on div at bounding box center [153, 42] width 20 height 20
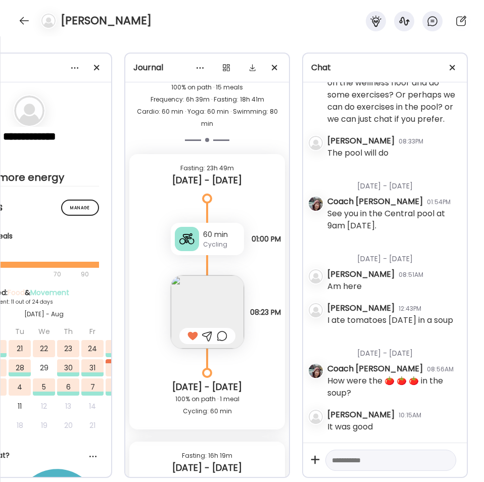
scroll to position [9422, 0]
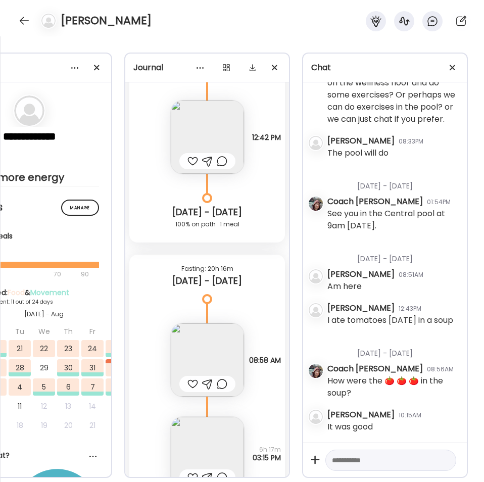
click at [193, 164] on div at bounding box center [192, 161] width 11 height 12
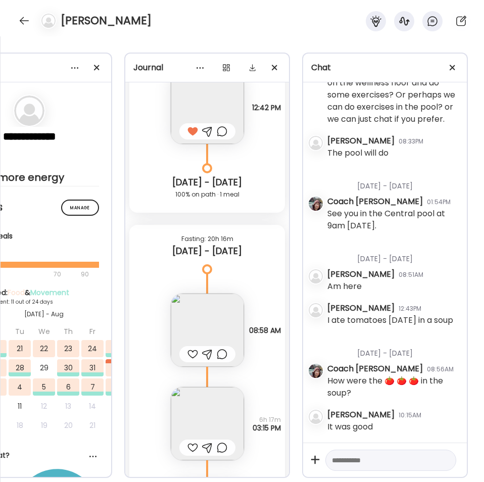
scroll to position [9453, 0]
click at [188, 351] on div at bounding box center [192, 353] width 11 height 12
click at [188, 441] on div at bounding box center [192, 447] width 11 height 12
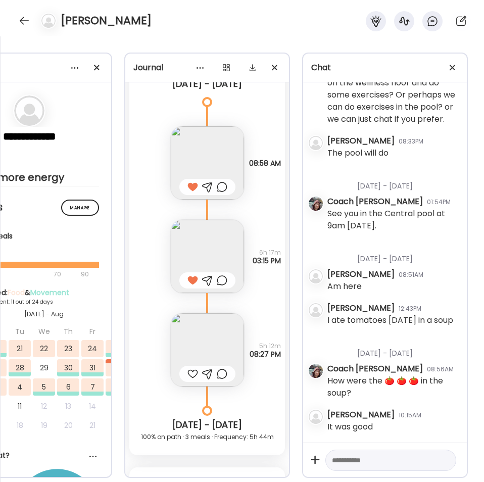
scroll to position [9665, 0]
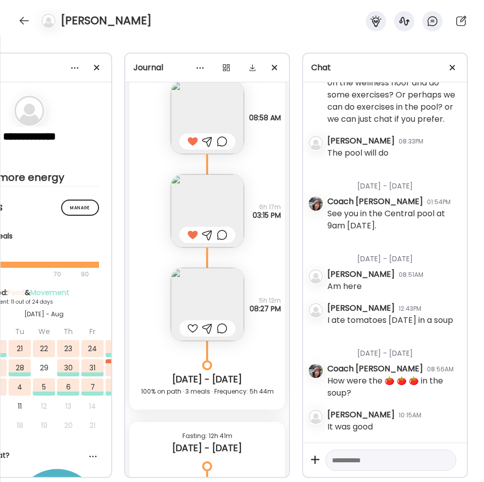
click at [188, 331] on div at bounding box center [192, 328] width 11 height 12
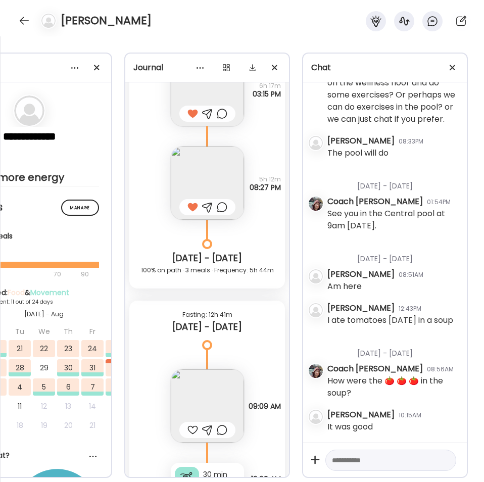
scroll to position [9831, 0]
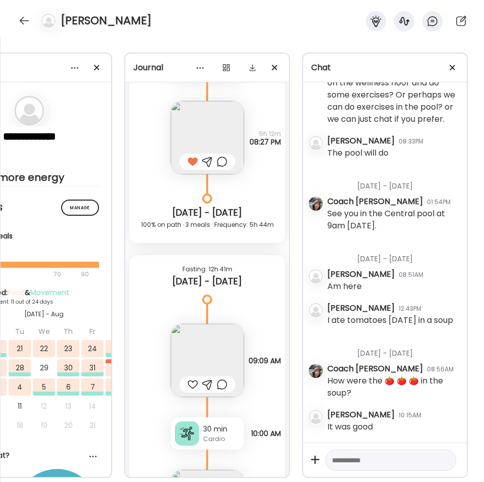
click at [191, 383] on div at bounding box center [192, 384] width 11 height 12
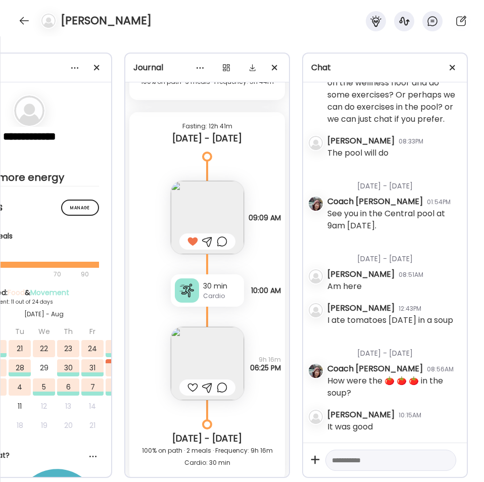
scroll to position [9983, 0]
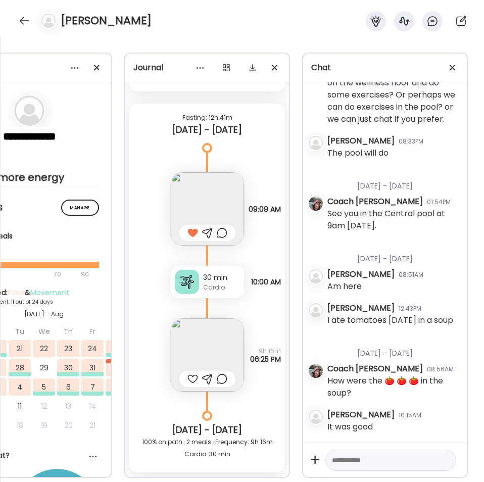
click at [218, 282] on div "30 min" at bounding box center [221, 277] width 37 height 11
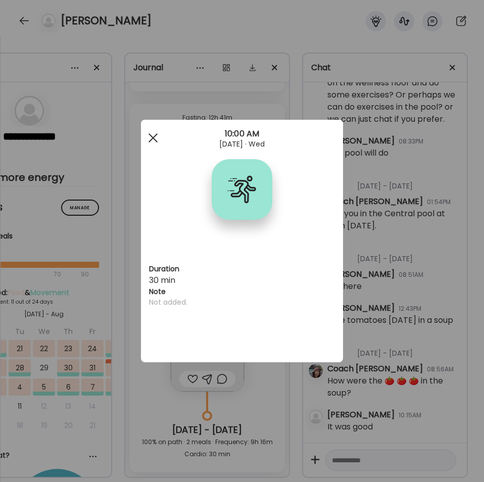
click at [153, 139] on div at bounding box center [153, 138] width 20 height 20
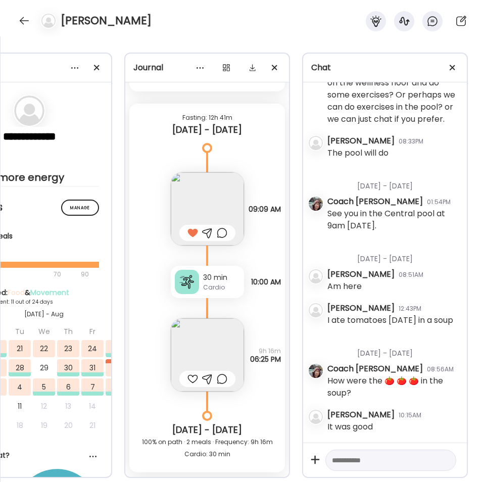
scroll to position [9998, 0]
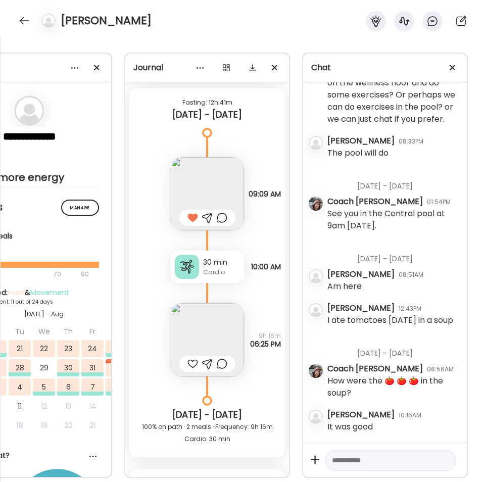
click at [189, 364] on div at bounding box center [192, 364] width 11 height 12
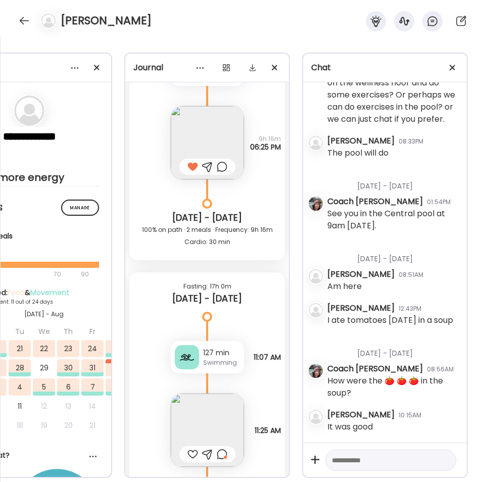
scroll to position [10301, 0]
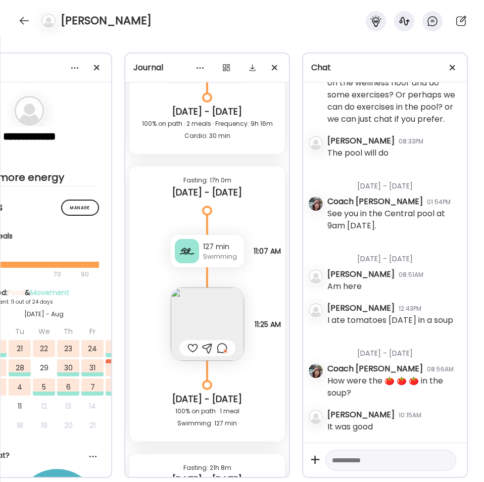
click at [208, 255] on div "Swimming" at bounding box center [221, 256] width 37 height 9
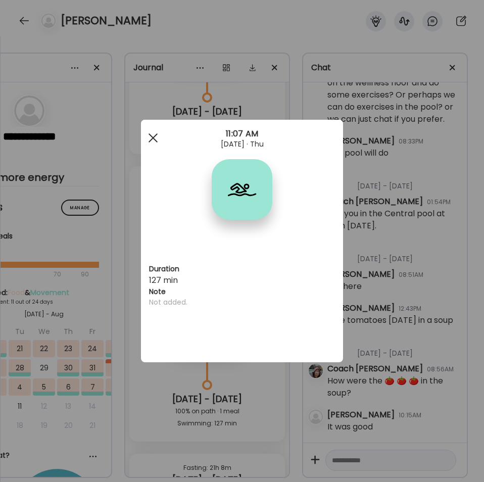
click at [150, 135] on div at bounding box center [153, 138] width 20 height 20
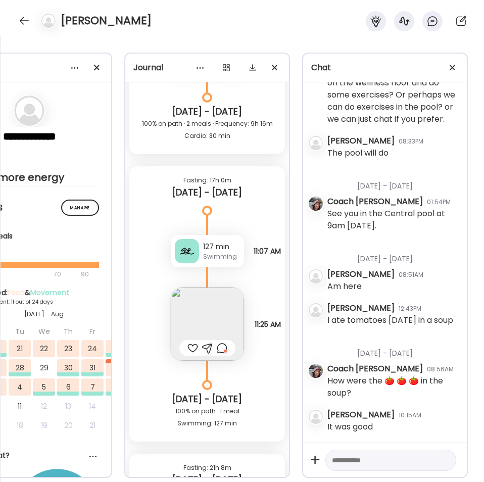
click at [191, 346] on div at bounding box center [192, 348] width 11 height 12
click at [234, 320] on img at bounding box center [207, 323] width 73 height 73
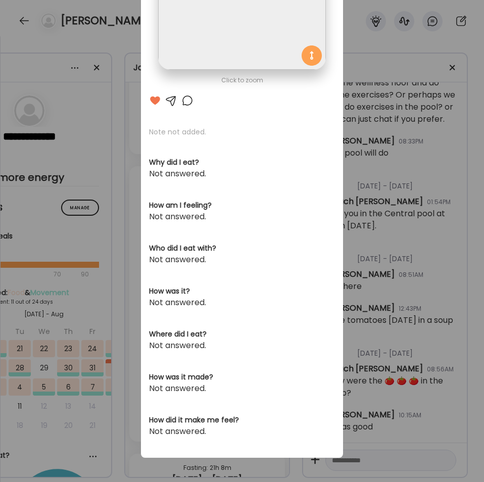
scroll to position [0, 0]
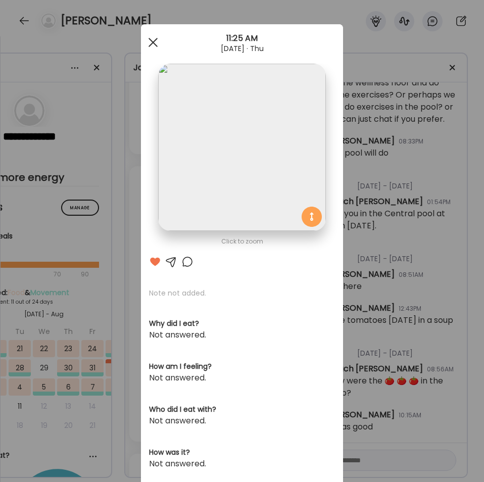
click at [153, 42] on div at bounding box center [153, 42] width 20 height 20
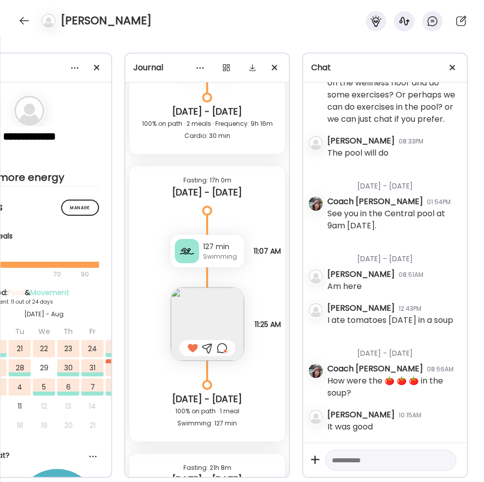
click at [226, 347] on div at bounding box center [222, 348] width 11 height 12
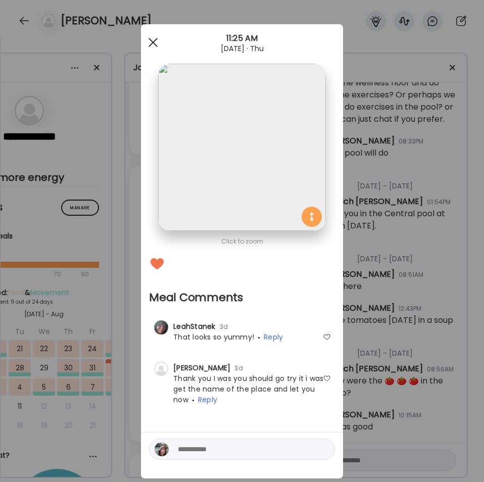
click at [152, 42] on div at bounding box center [153, 42] width 20 height 20
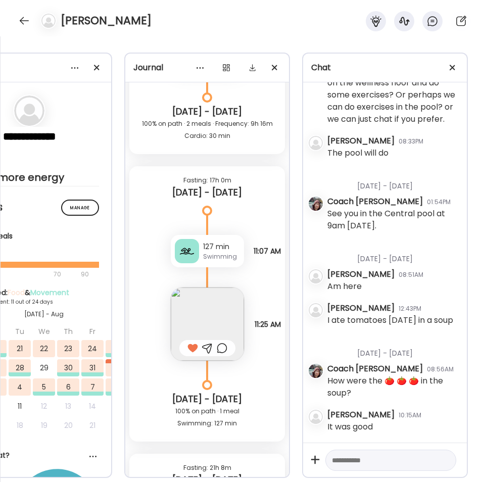
click at [219, 352] on div at bounding box center [222, 348] width 11 height 12
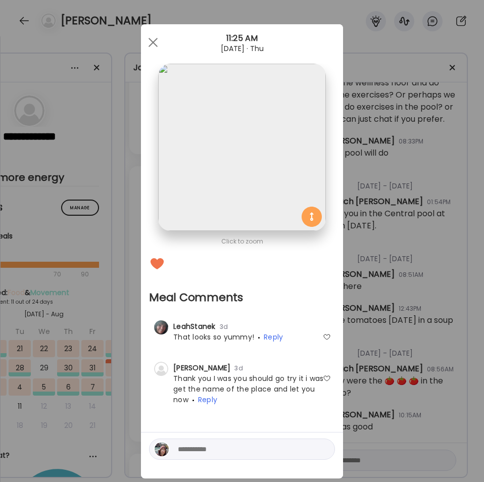
scroll to position [21, 0]
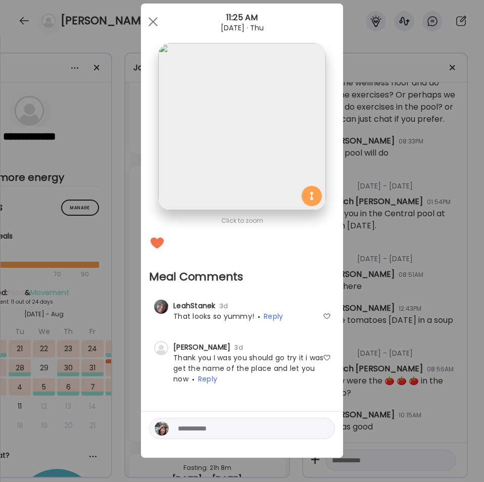
click at [195, 434] on textarea at bounding box center [246, 428] width 136 height 12
click at [226, 428] on textarea "**********" at bounding box center [246, 428] width 136 height 12
click at [225, 428] on textarea "**********" at bounding box center [246, 428] width 136 height 12
click at [221, 424] on textarea "**********" at bounding box center [246, 428] width 136 height 12
click at [269, 432] on textarea "**********" at bounding box center [246, 428] width 136 height 12
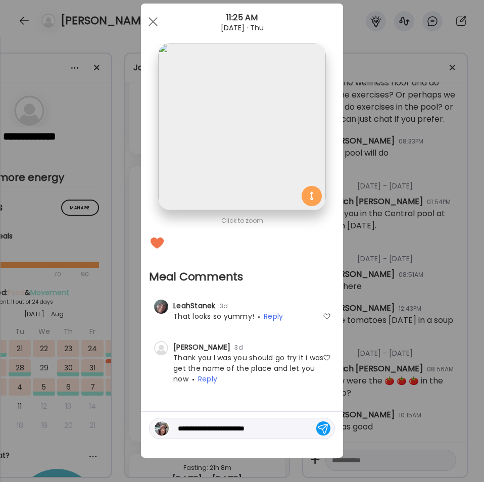
type textarea "**********"
click at [318, 431] on div at bounding box center [323, 428] width 14 height 14
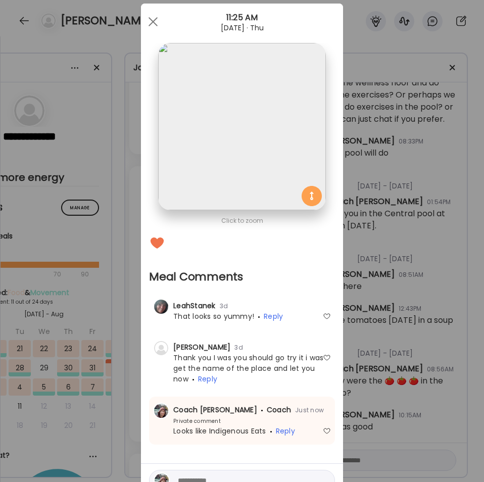
click at [375, 316] on div "Ate Coach Dashboard Wahoo! It’s official Take a moment to set up your Coach Pro…" at bounding box center [242, 241] width 484 height 482
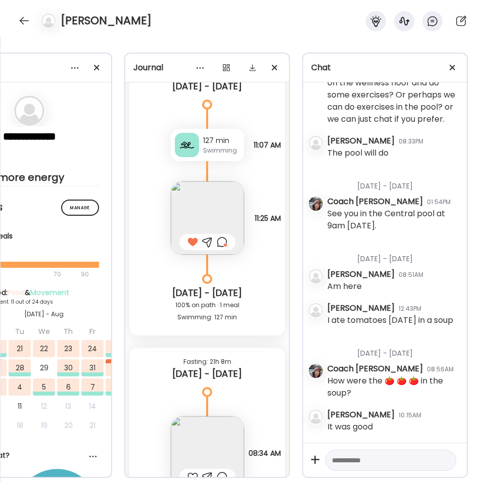
scroll to position [10528, 0]
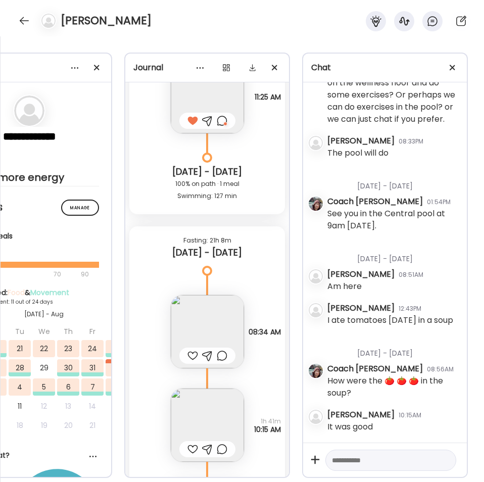
click at [191, 356] on div at bounding box center [192, 356] width 11 height 12
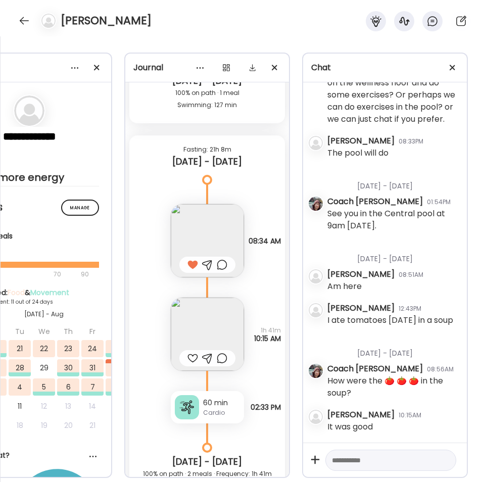
click at [214, 235] on img at bounding box center [207, 240] width 73 height 73
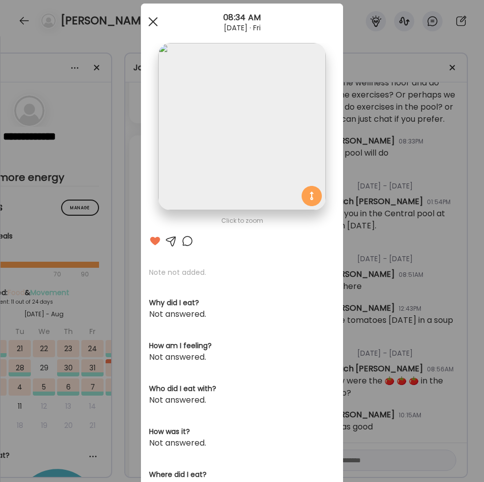
click at [153, 22] on div at bounding box center [153, 22] width 20 height 20
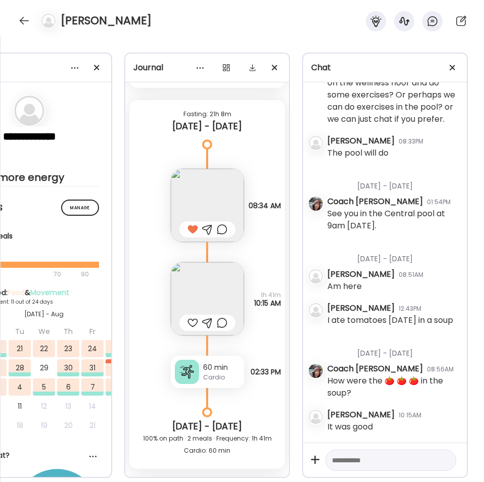
scroll to position [10680, 0]
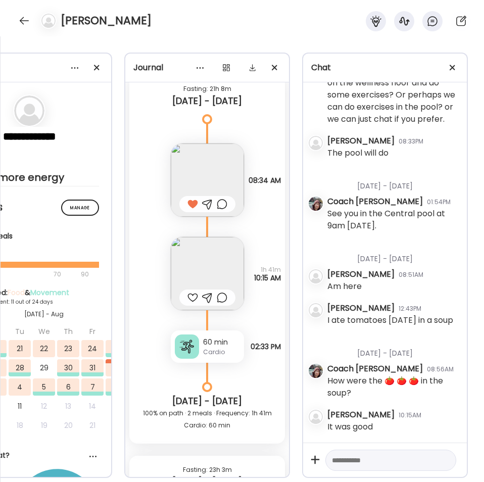
click at [191, 301] on div at bounding box center [192, 297] width 11 height 12
click at [211, 348] on div "Cardio" at bounding box center [221, 351] width 37 height 9
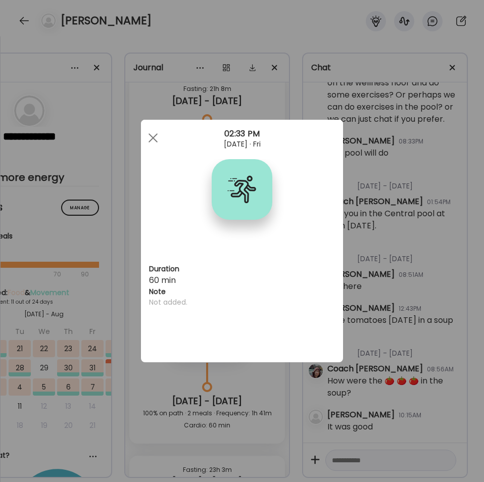
scroll to position [0, 0]
click at [157, 137] on div at bounding box center [153, 138] width 20 height 20
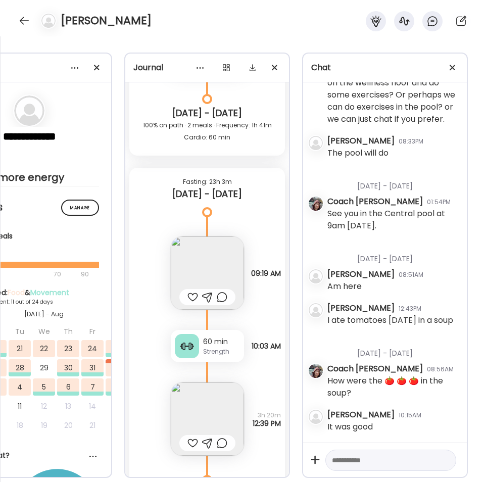
scroll to position [10998, 0]
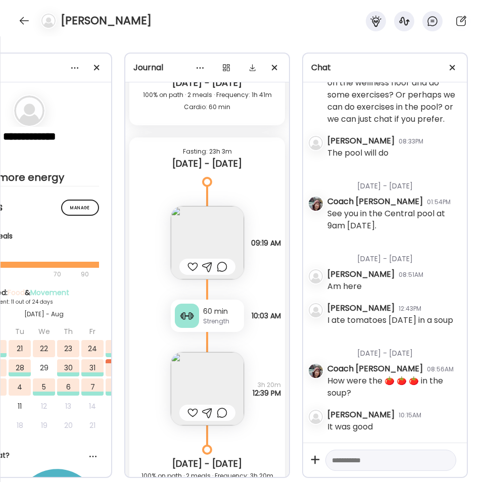
click at [191, 265] on div at bounding box center [192, 267] width 11 height 12
click at [203, 307] on div "60 min" at bounding box center [221, 311] width 37 height 11
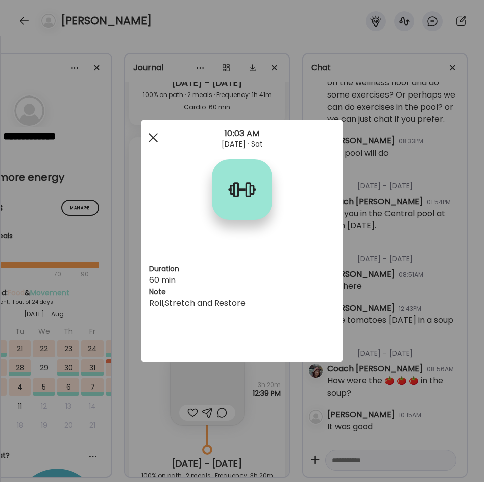
click at [154, 141] on div at bounding box center [153, 138] width 20 height 20
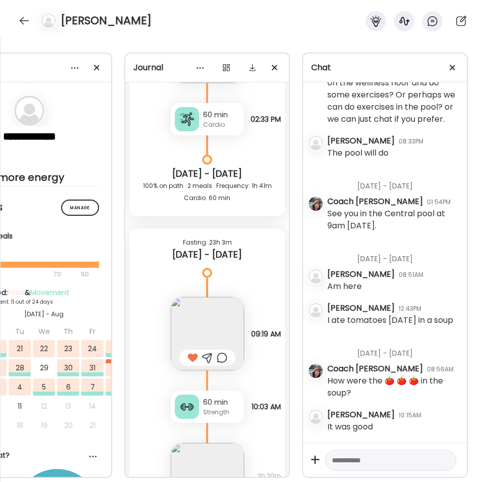
scroll to position [10816, 0]
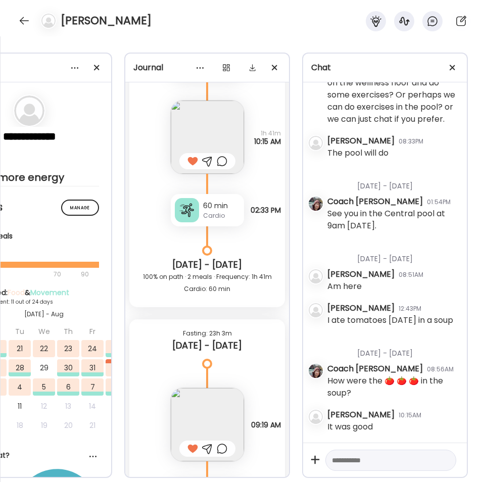
click at [223, 213] on div "Cardio" at bounding box center [221, 215] width 37 height 9
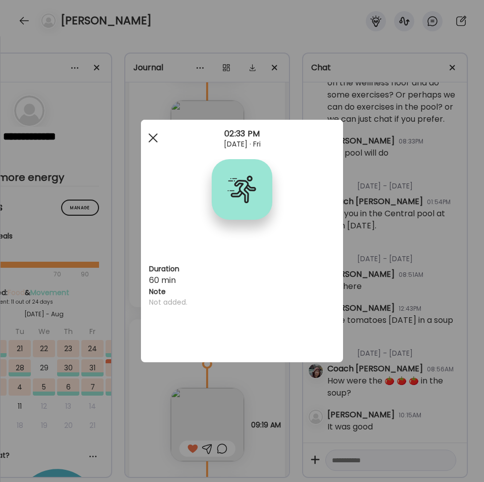
click at [144, 133] on div at bounding box center [153, 138] width 20 height 20
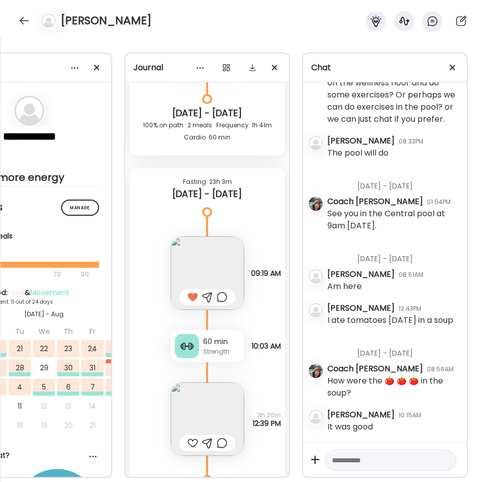
scroll to position [11089, 0]
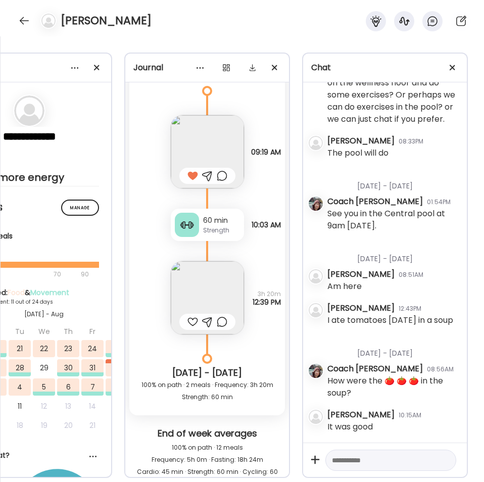
click at [191, 319] on div at bounding box center [192, 322] width 11 height 12
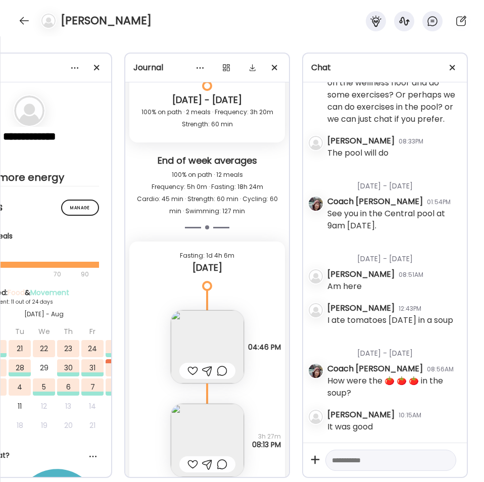
scroll to position [11453, 0]
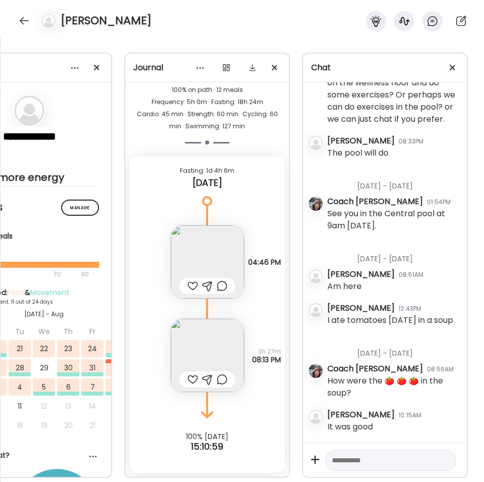
click at [191, 281] on div at bounding box center [192, 286] width 11 height 12
click at [189, 373] on div at bounding box center [192, 379] width 11 height 12
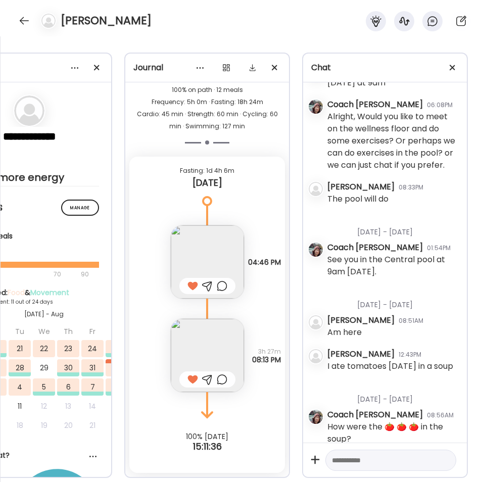
scroll to position [3119, 0]
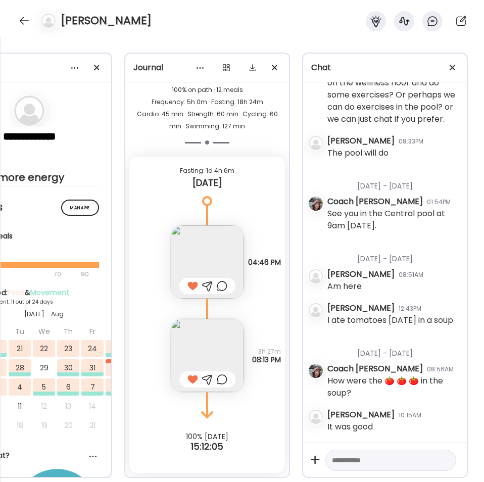
click at [389, 454] on textarea at bounding box center [382, 460] width 100 height 12
type textarea "**********"
click at [379, 450] on textarea "**********" at bounding box center [382, 429] width 100 height 73
click at [438, 453] on div at bounding box center [444, 460] width 14 height 14
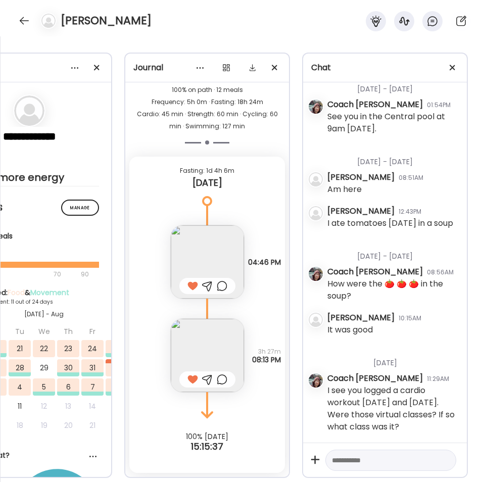
scroll to position [3228, 0]
click at [92, 74] on div at bounding box center [97, 68] width 20 height 20
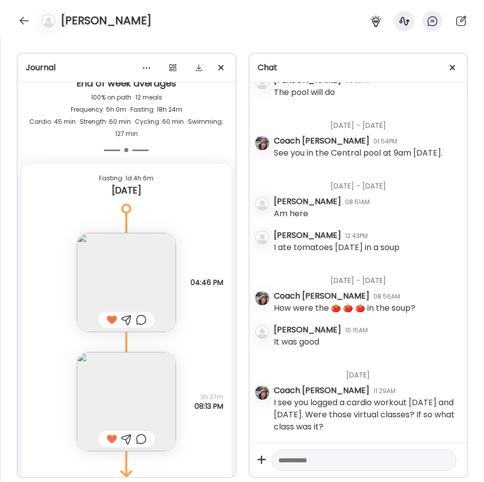
scroll to position [2601, 0]
click at [23, 25] on div at bounding box center [24, 21] width 16 height 16
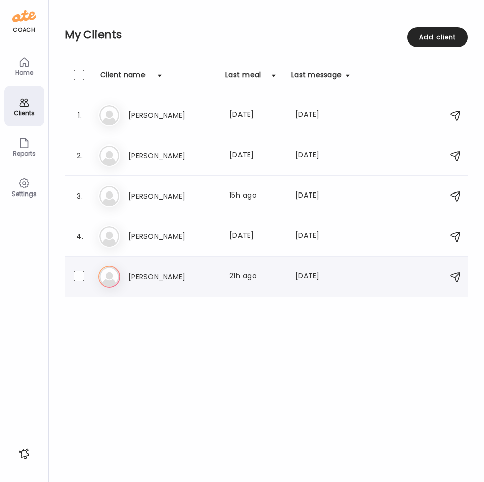
click at [161, 279] on h3 "[PERSON_NAME]" at bounding box center [172, 277] width 89 height 12
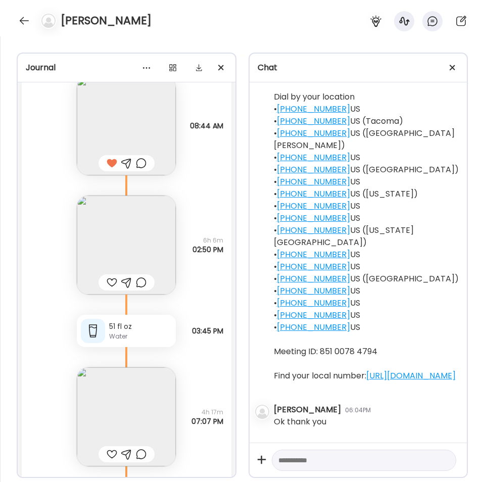
scroll to position [1250, 0]
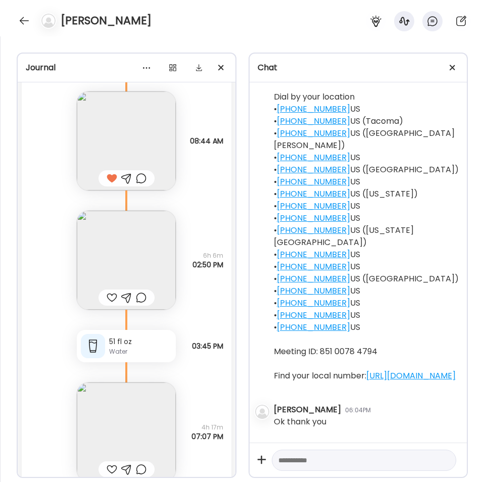
click at [108, 297] on div at bounding box center [112, 297] width 11 height 12
click at [110, 468] on div at bounding box center [112, 469] width 11 height 12
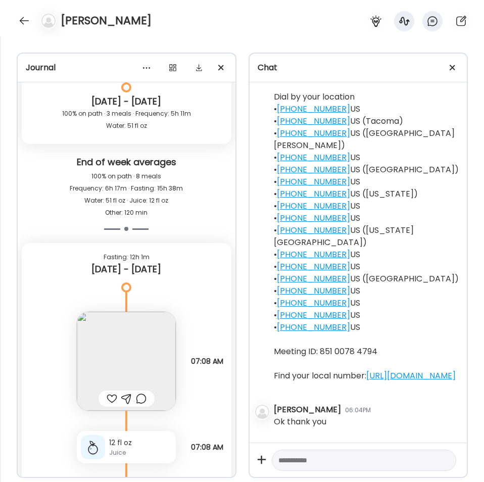
click at [107, 401] on div at bounding box center [112, 398] width 11 height 12
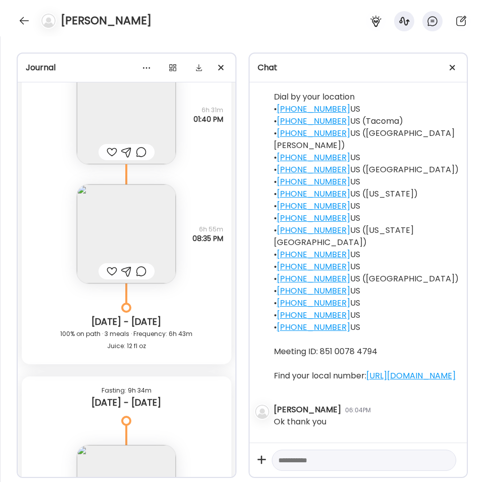
click at [110, 149] on div at bounding box center [112, 152] width 11 height 12
click at [107, 270] on div at bounding box center [112, 271] width 11 height 12
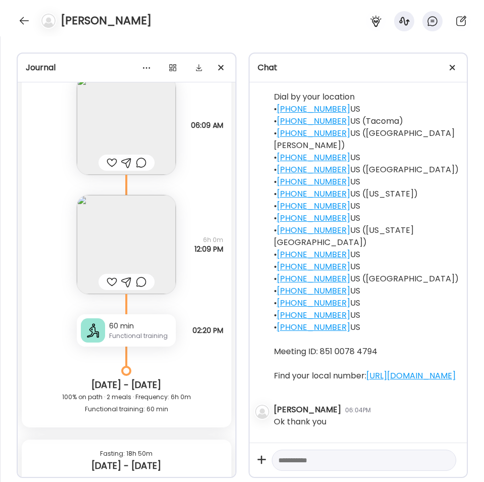
scroll to position [2504, 0]
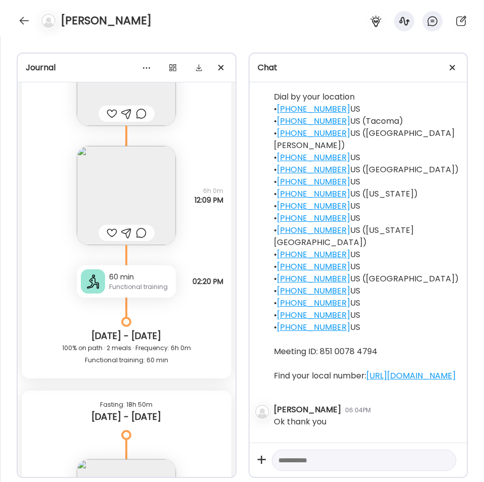
click at [107, 231] on div at bounding box center [112, 233] width 11 height 12
click at [108, 111] on div at bounding box center [112, 114] width 11 height 12
click at [120, 283] on div "Functional training" at bounding box center [140, 286] width 63 height 9
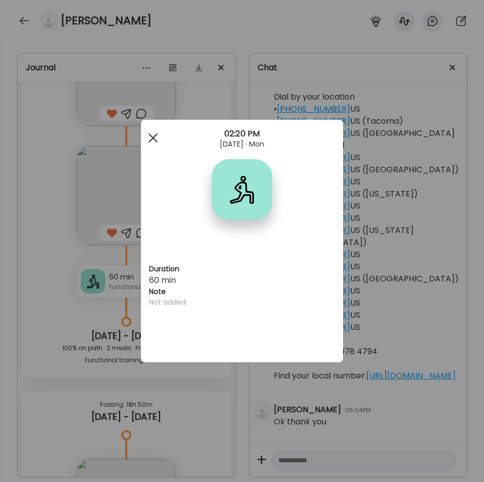
click at [152, 139] on span at bounding box center [152, 137] width 9 height 9
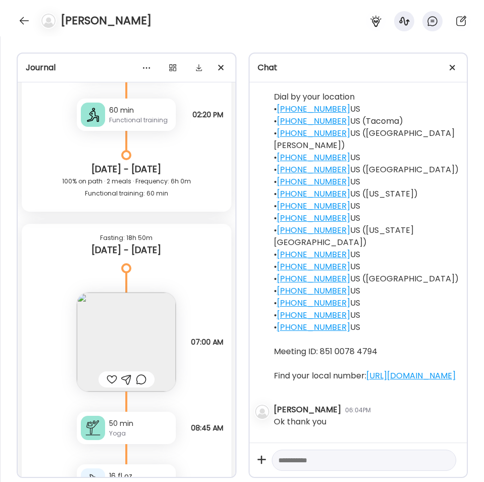
scroll to position [2701, 0]
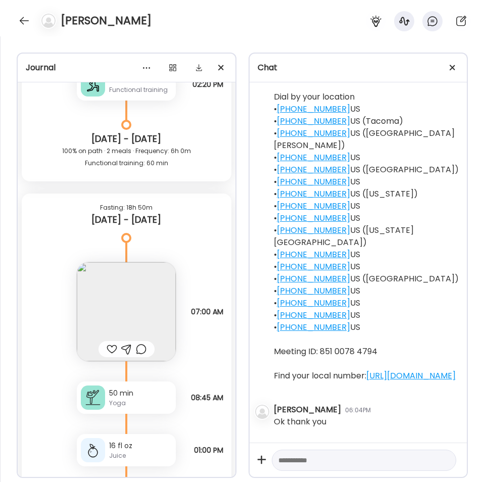
click at [107, 345] on div at bounding box center [112, 349] width 11 height 12
click at [117, 402] on div "Yoga" at bounding box center [140, 403] width 63 height 9
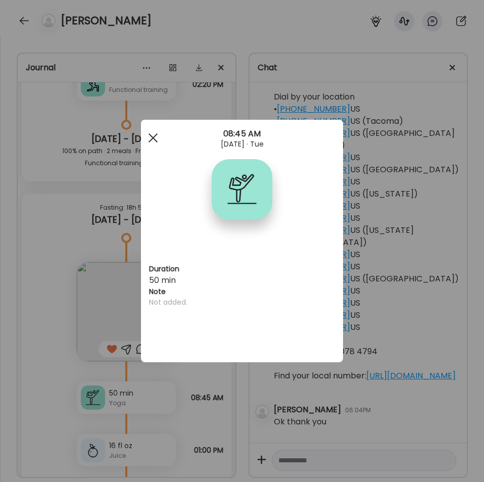
click at [157, 137] on div at bounding box center [153, 138] width 20 height 20
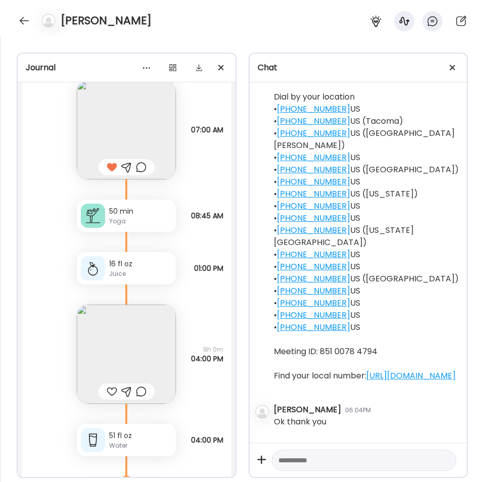
scroll to position [2974, 0]
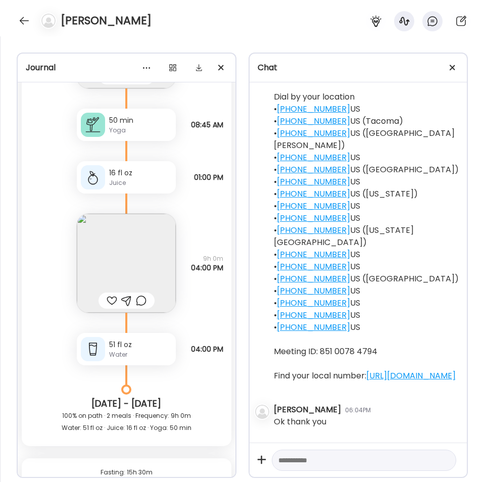
click at [108, 297] on div at bounding box center [112, 300] width 11 height 12
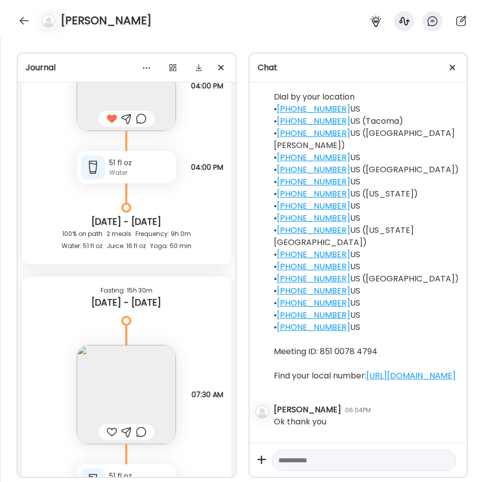
scroll to position [3232, 0]
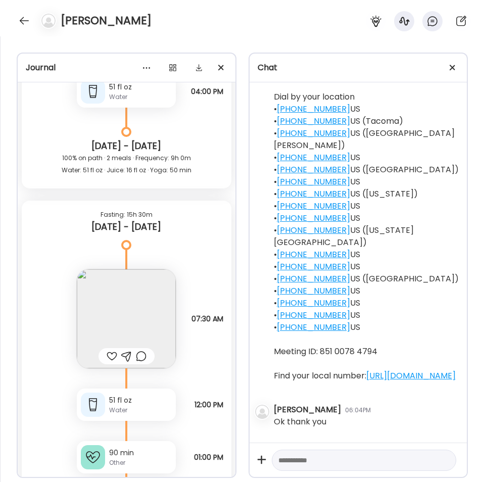
click at [109, 355] on div at bounding box center [112, 356] width 11 height 12
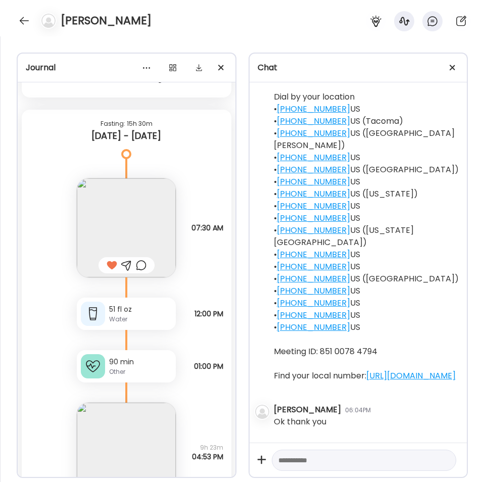
scroll to position [3383, 0]
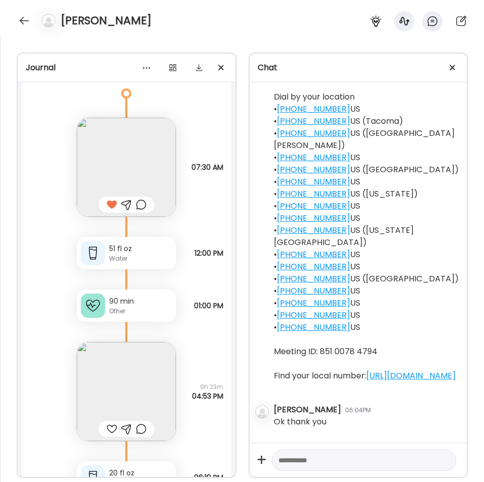
click at [131, 304] on div "90 min" at bounding box center [140, 301] width 63 height 11
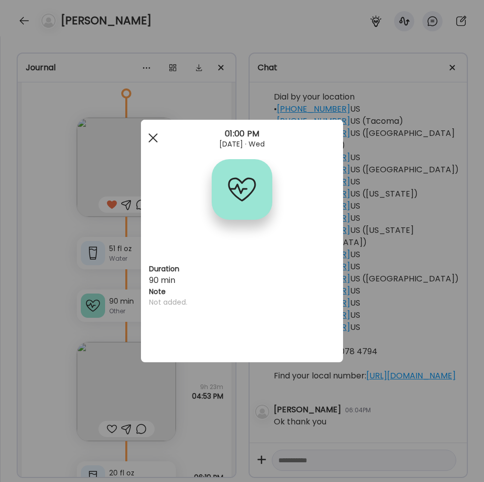
click at [153, 143] on div at bounding box center [153, 138] width 20 height 20
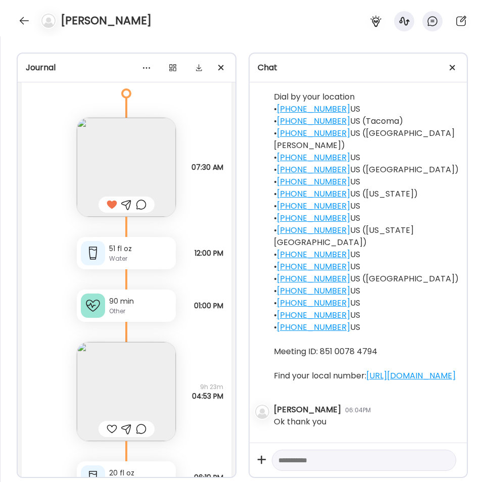
scroll to position [3474, 0]
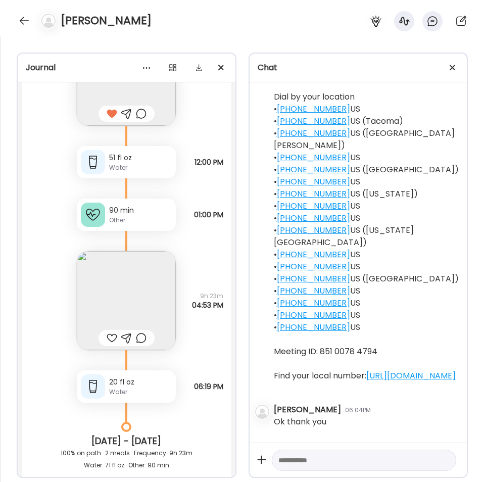
click at [107, 340] on div at bounding box center [112, 338] width 11 height 12
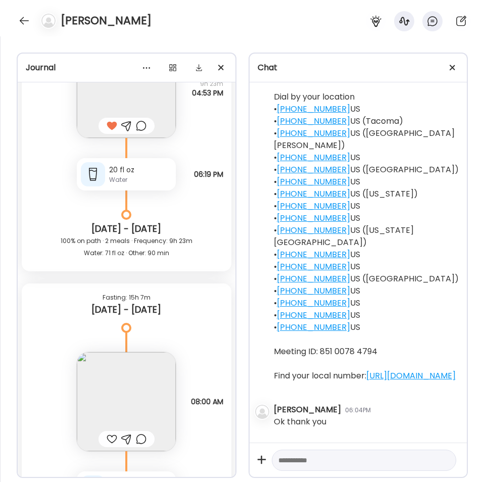
scroll to position [3762, 0]
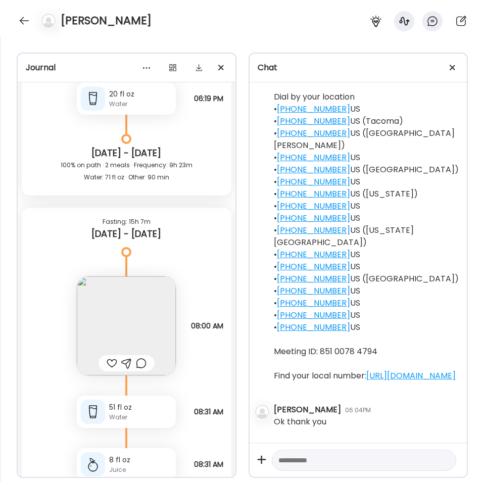
click at [107, 361] on div at bounding box center [112, 363] width 11 height 12
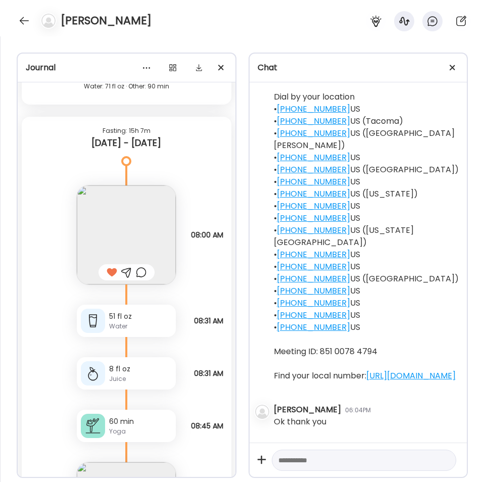
scroll to position [3929, 0]
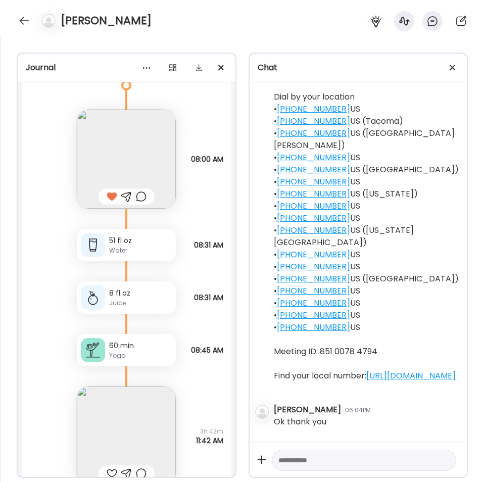
click at [112, 349] on div "60 min" at bounding box center [140, 345] width 63 height 11
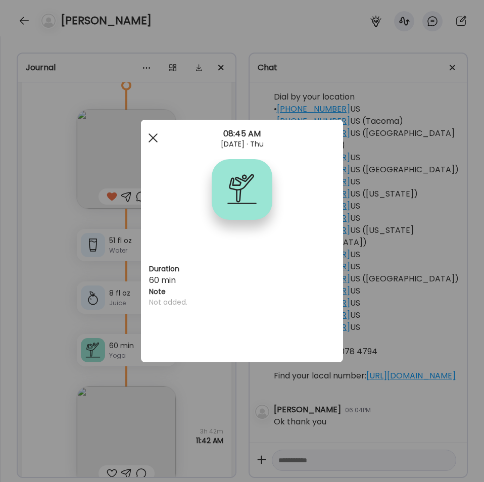
click at [159, 136] on div at bounding box center [153, 138] width 20 height 20
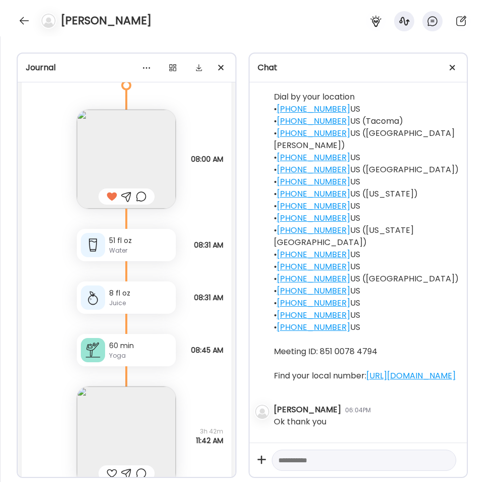
scroll to position [4004, 0]
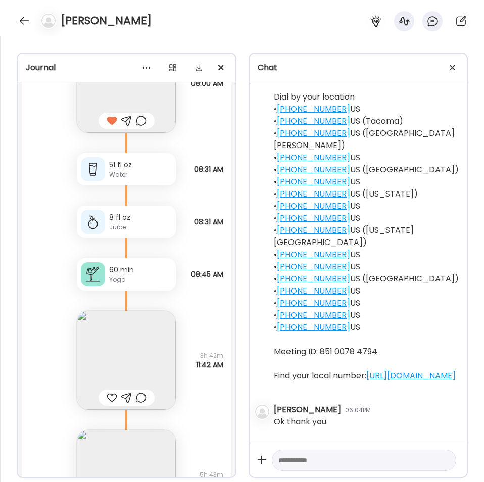
click at [110, 399] on div at bounding box center [112, 397] width 11 height 12
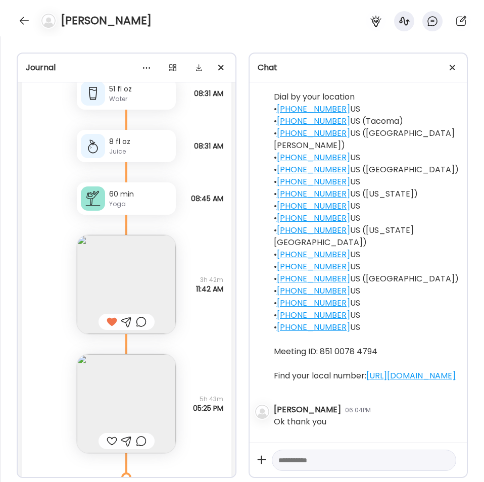
click at [108, 441] on div at bounding box center [112, 441] width 11 height 12
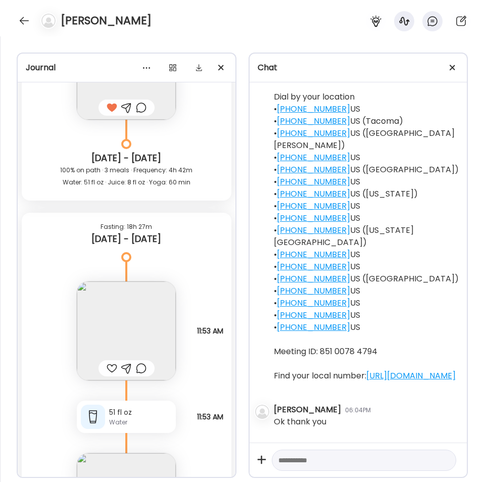
scroll to position [4474, 0]
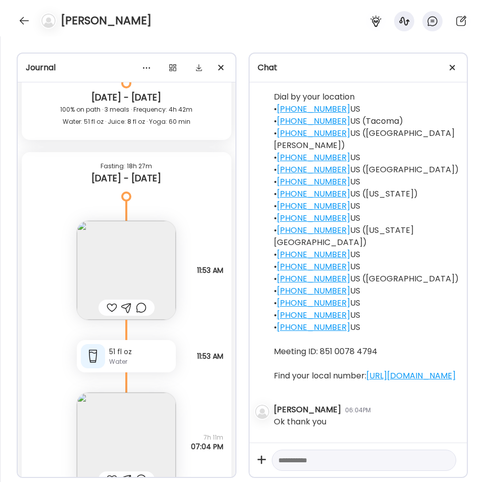
click at [107, 310] on div at bounding box center [112, 308] width 11 height 12
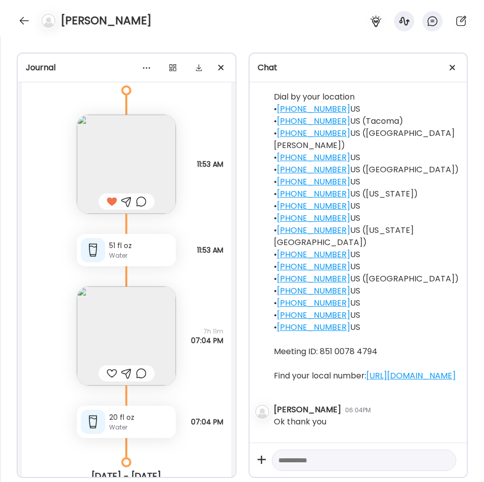
scroll to position [4656, 0]
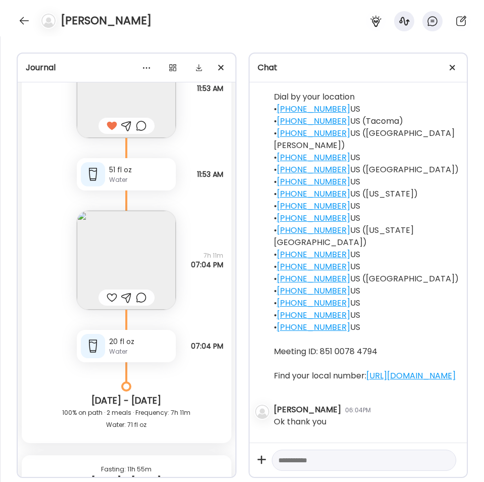
click at [110, 297] on div at bounding box center [112, 297] width 11 height 12
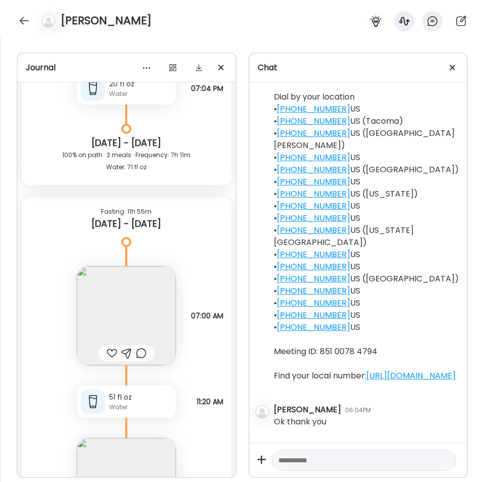
scroll to position [5004, 0]
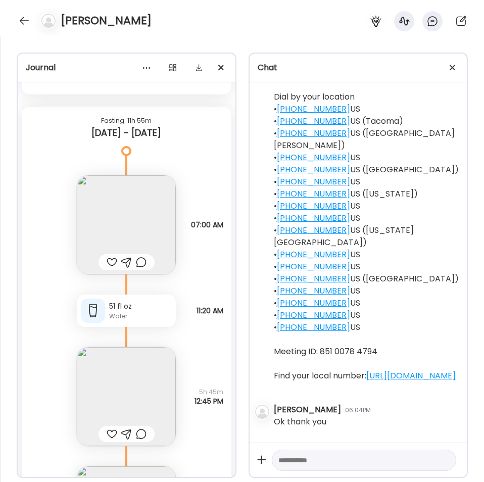
click at [107, 264] on div at bounding box center [112, 262] width 11 height 12
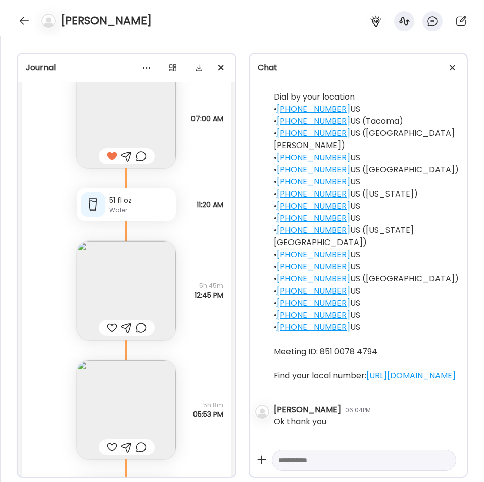
click at [108, 325] on div at bounding box center [112, 328] width 11 height 12
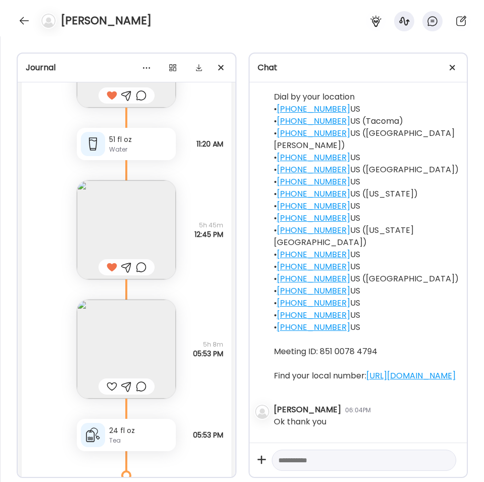
click at [107, 385] on div at bounding box center [112, 386] width 11 height 12
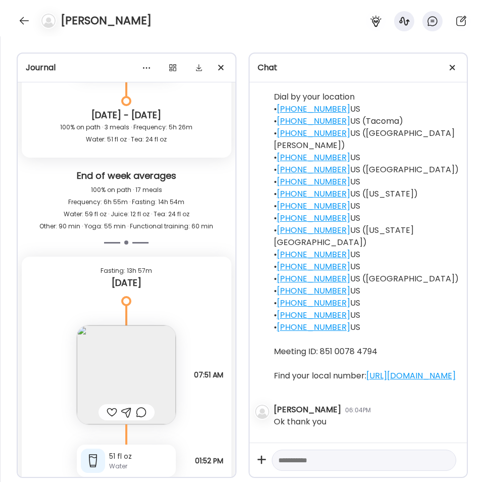
scroll to position [5550, 0]
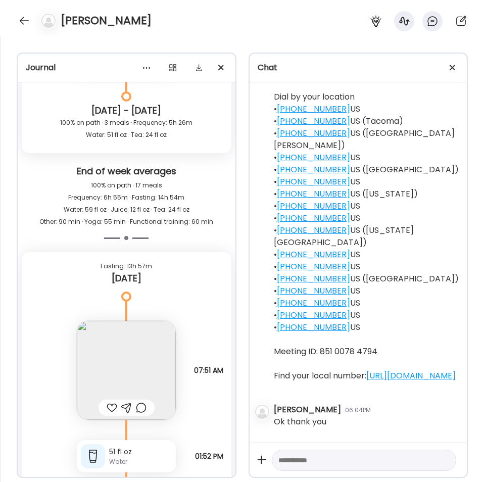
click at [107, 405] on div at bounding box center [112, 408] width 11 height 12
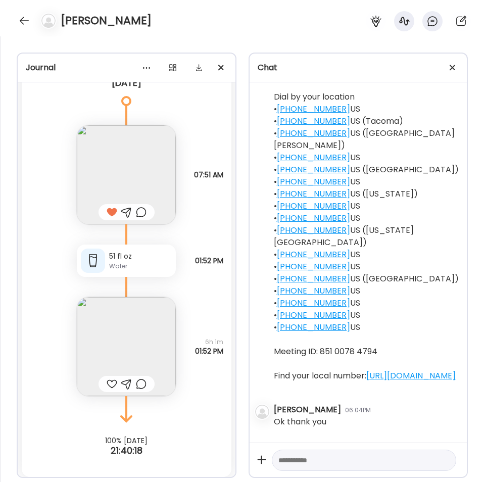
scroll to position [5747, 0]
click at [107, 386] on div at bounding box center [112, 382] width 11 height 12
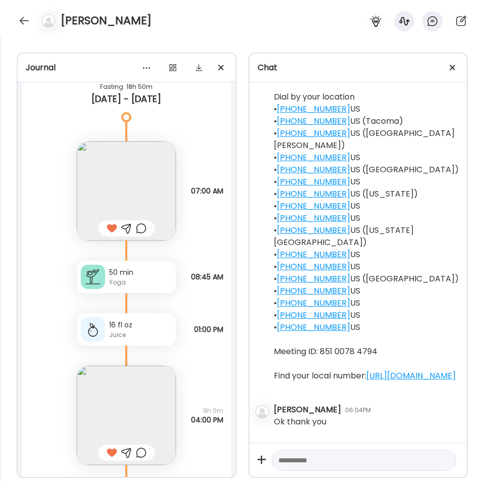
scroll to position [2404, 0]
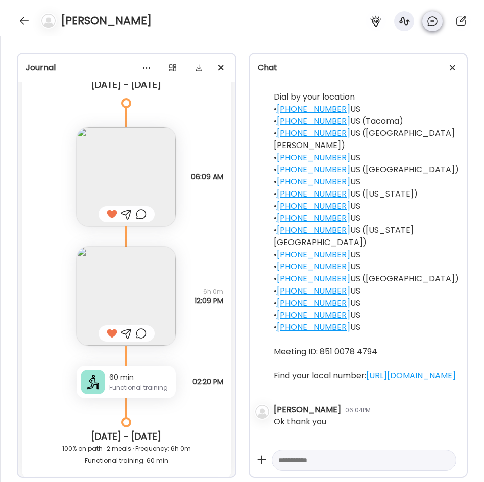
click at [429, 22] on icon at bounding box center [432, 21] width 12 height 12
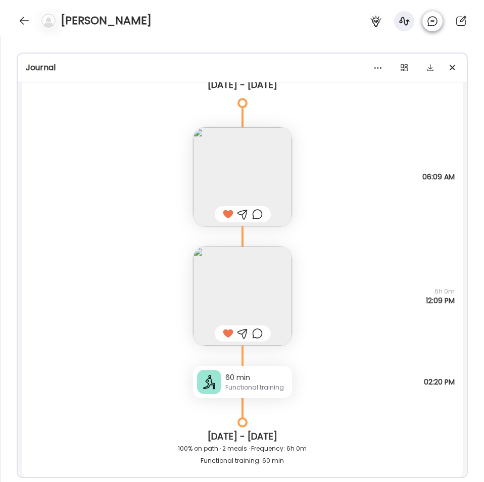
scroll to position [20906, 0]
click at [432, 22] on icon at bounding box center [432, 21] width 12 height 12
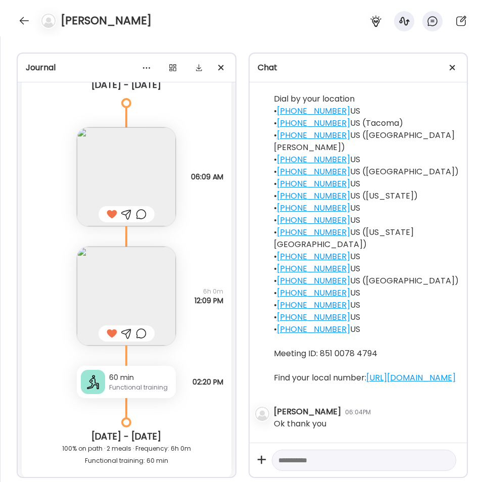
scroll to position [1353, 0]
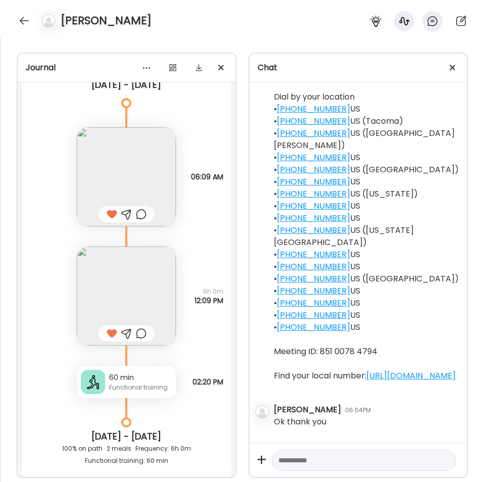
click at [305, 460] on textarea at bounding box center [355, 460] width 154 height 12
click at [356, 462] on textarea "**********" at bounding box center [355, 454] width 154 height 24
click at [415, 459] on textarea "**********" at bounding box center [355, 454] width 154 height 24
type textarea "**********"
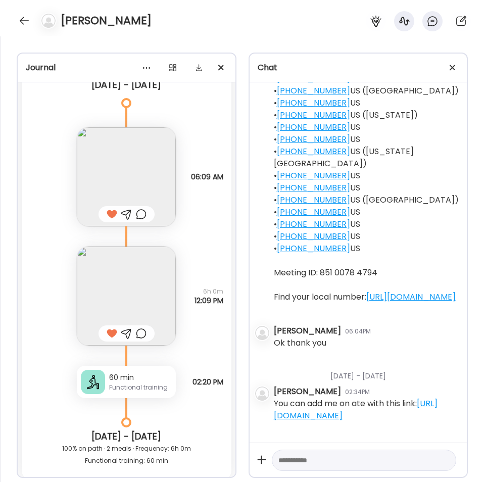
scroll to position [1438, 0]
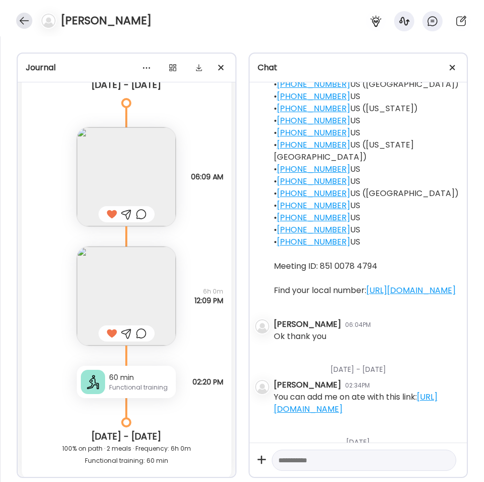
click at [26, 19] on div at bounding box center [24, 21] width 16 height 16
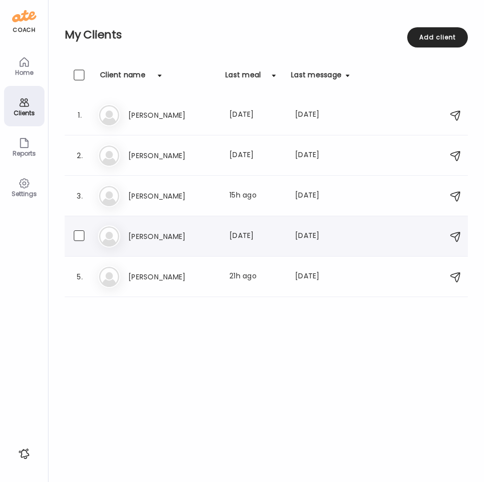
click at [177, 243] on div "No [PERSON_NAME] Last meal: [DATE] Last message: [DATE] Oh I forgot to log it, …" at bounding box center [267, 236] width 339 height 22
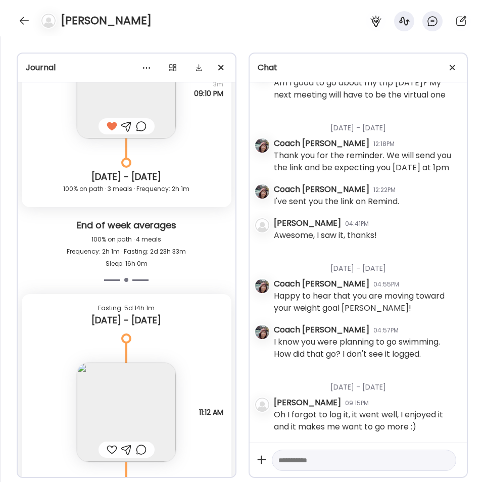
scroll to position [6135, 0]
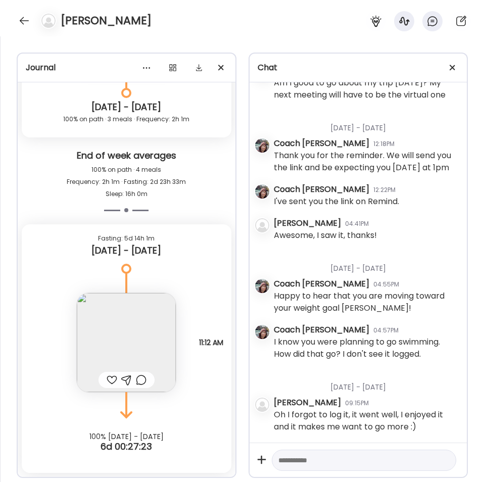
click at [109, 379] on div at bounding box center [112, 380] width 11 height 12
click at [364, 462] on textarea at bounding box center [355, 460] width 154 height 12
type textarea "*"
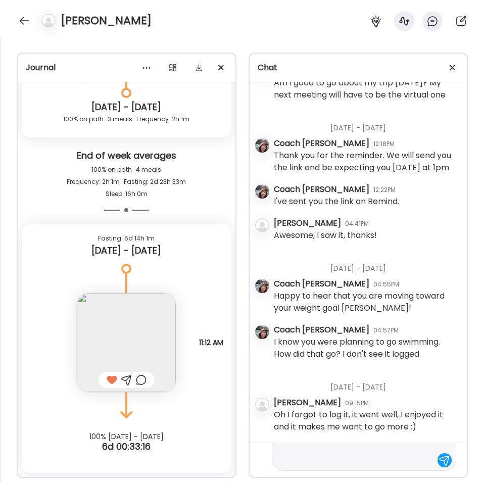
click at [395, 462] on textarea "**********" at bounding box center [355, 399] width 154 height 133
type textarea "**********"
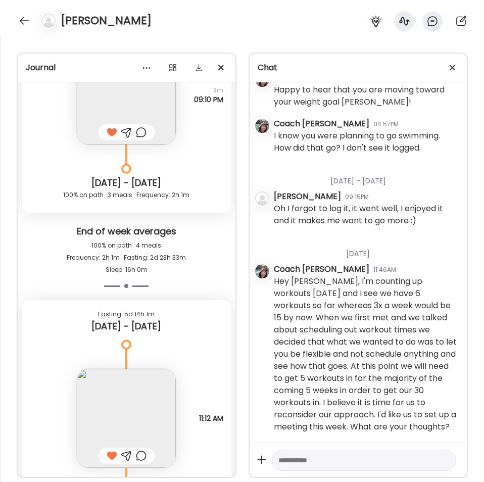
scroll to position [6120, 0]
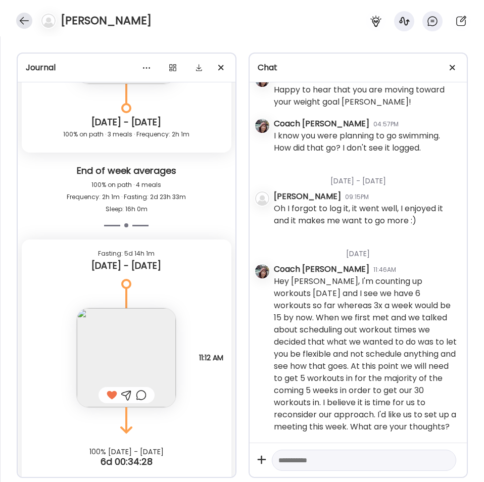
click at [28, 18] on div at bounding box center [24, 21] width 16 height 16
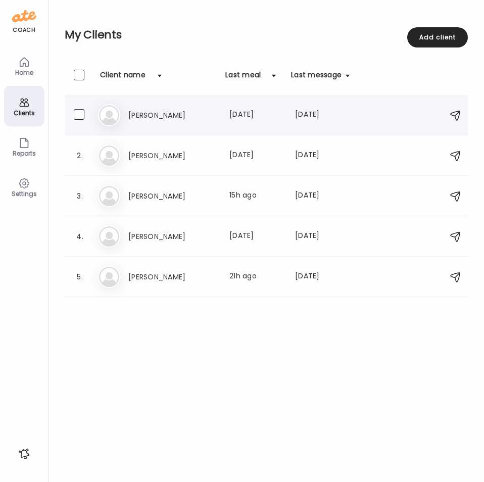
click at [171, 115] on h3 "[PERSON_NAME]" at bounding box center [172, 115] width 89 height 12
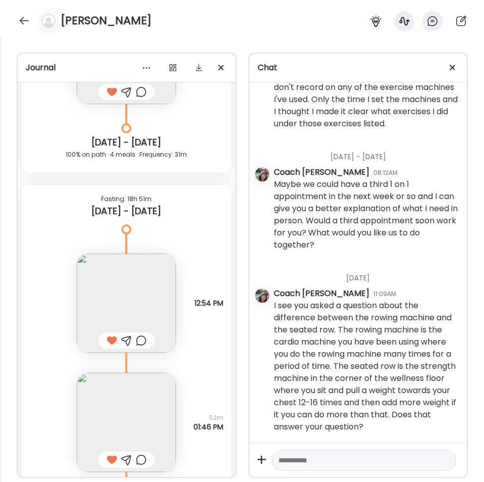
scroll to position [2593, 0]
click at [349, 463] on textarea at bounding box center [355, 460] width 154 height 12
click at [379, 463] on textarea at bounding box center [355, 460] width 154 height 12
click at [462, 25] on icon at bounding box center [461, 21] width 12 height 12
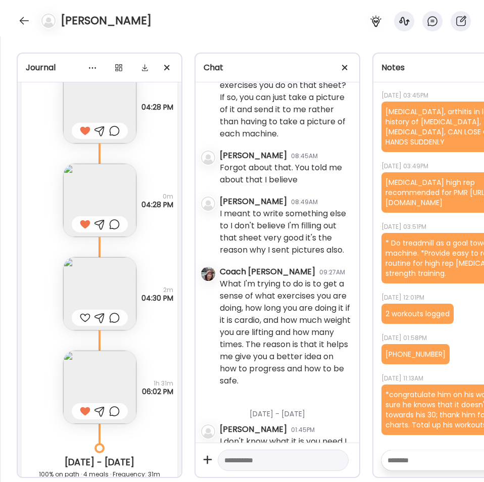
scroll to position [5302, 0]
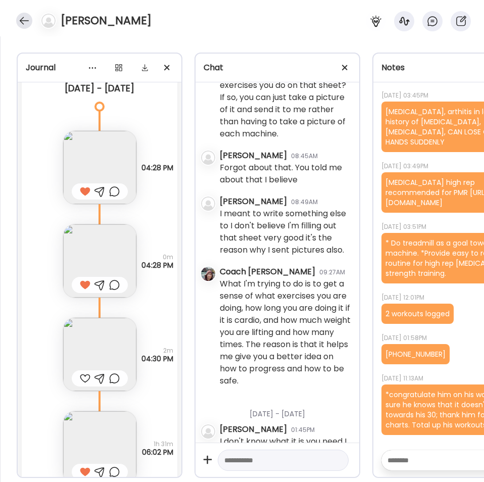
click at [25, 26] on div at bounding box center [24, 21] width 16 height 16
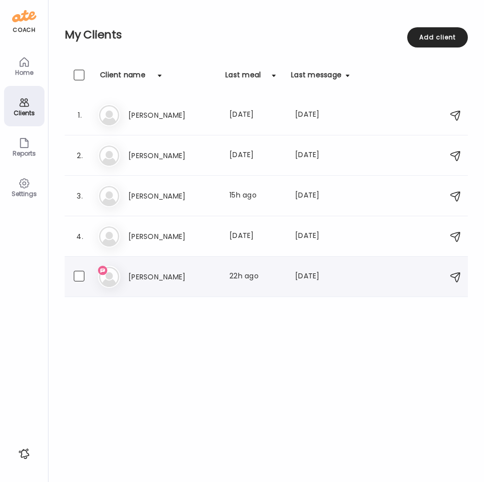
click at [204, 276] on h3 "[PERSON_NAME]" at bounding box center [172, 277] width 89 height 12
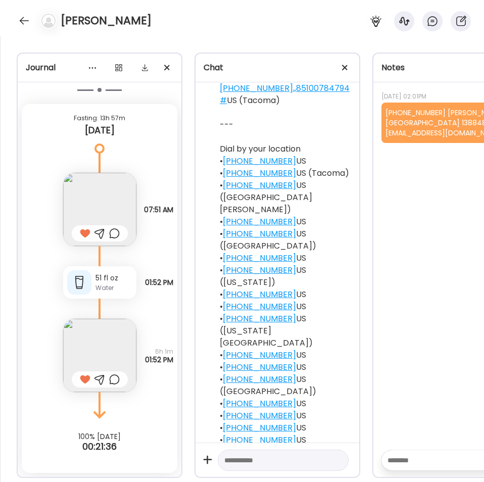
scroll to position [1893, 0]
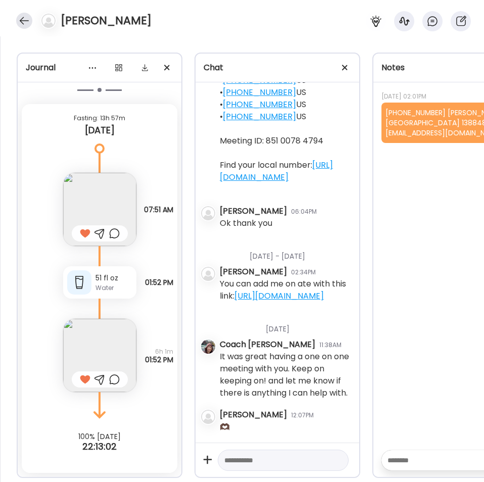
click at [23, 20] on div at bounding box center [24, 21] width 16 height 16
